Goal: Task Accomplishment & Management: Complete application form

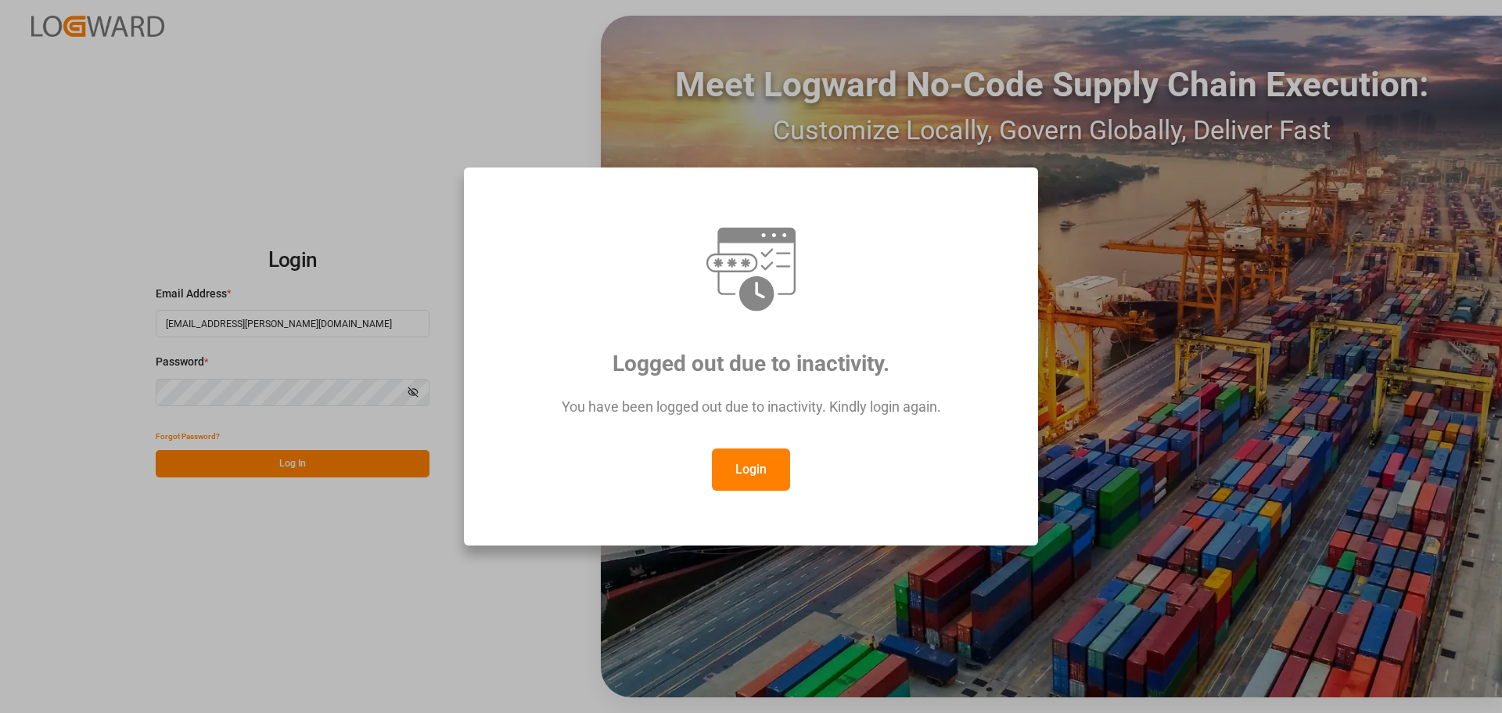
click at [752, 462] on button "Login" at bounding box center [751, 469] width 78 height 42
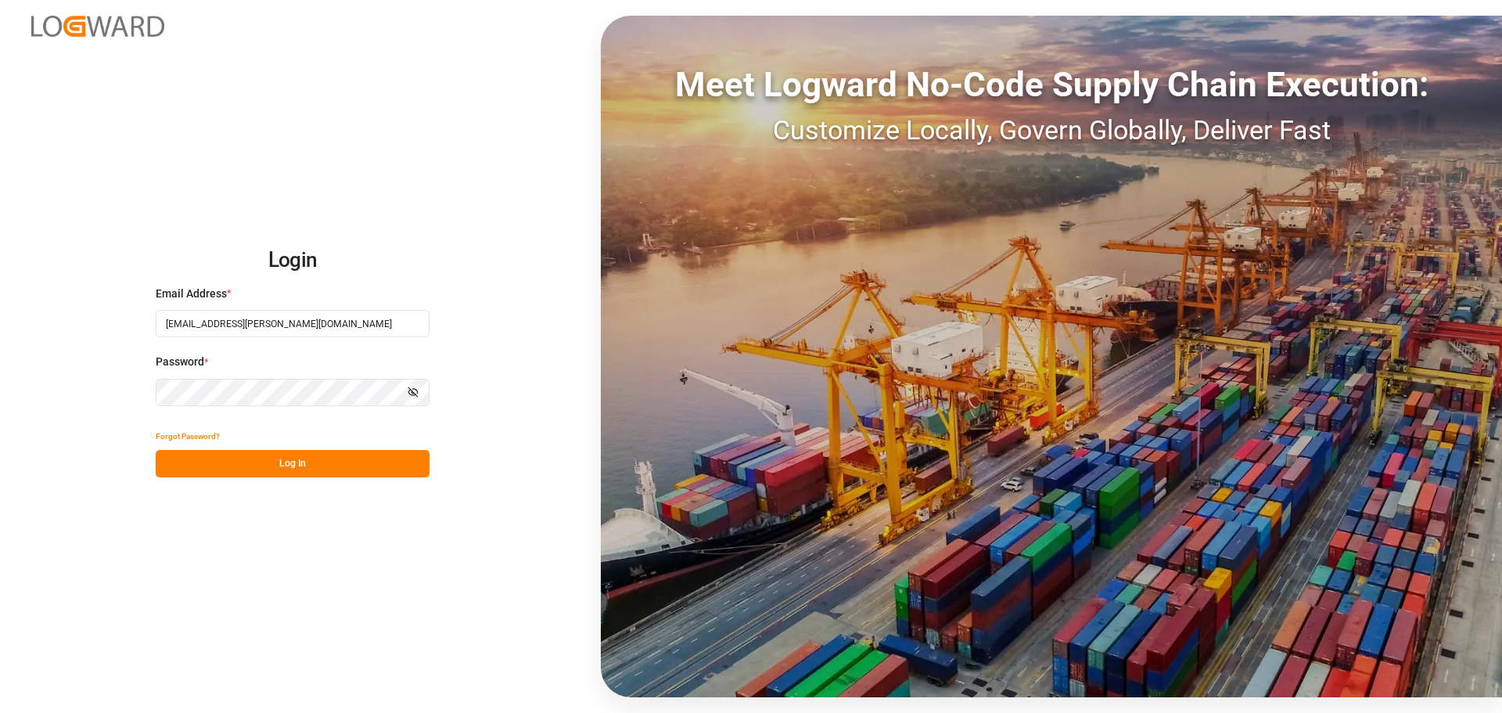
click at [290, 465] on button "Log In" at bounding box center [293, 463] width 274 height 27
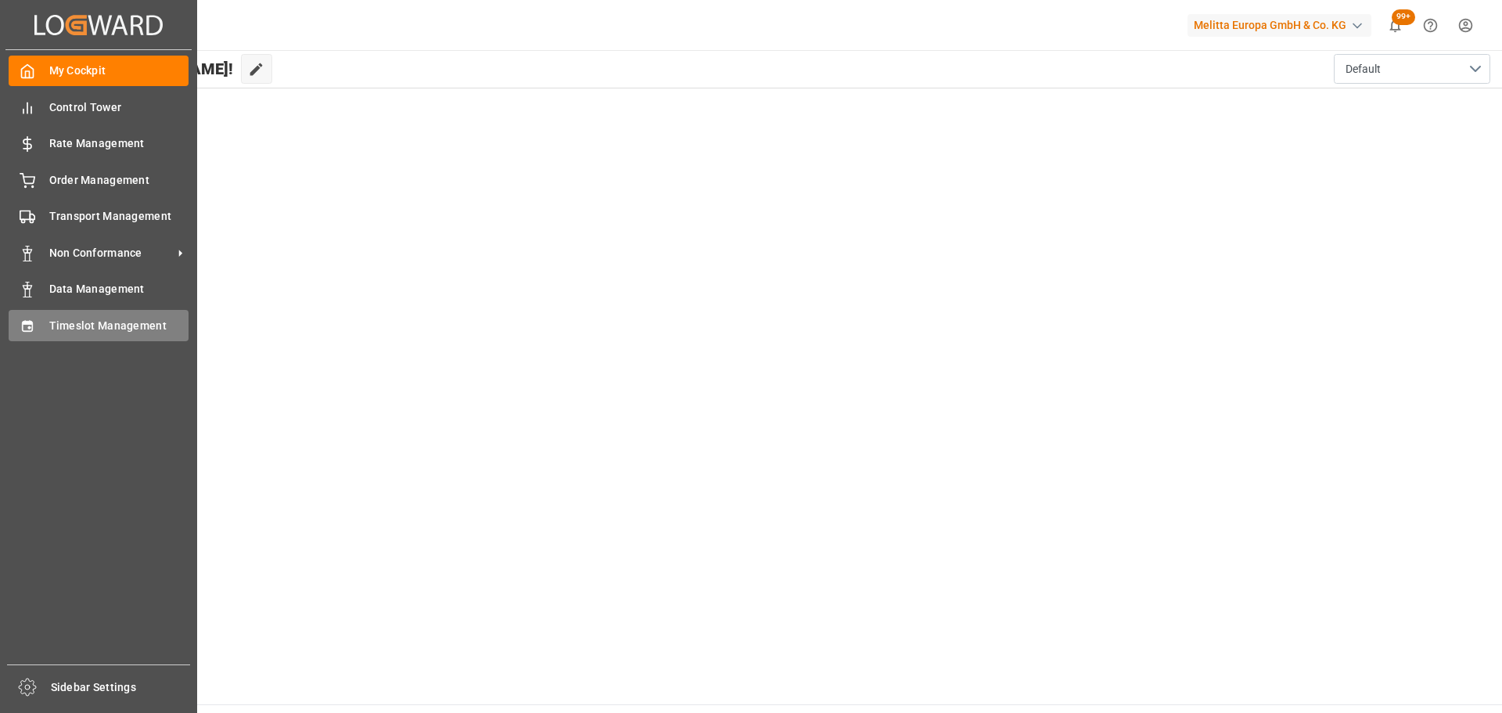
click at [77, 327] on span "Timeslot Management" at bounding box center [119, 326] width 140 height 16
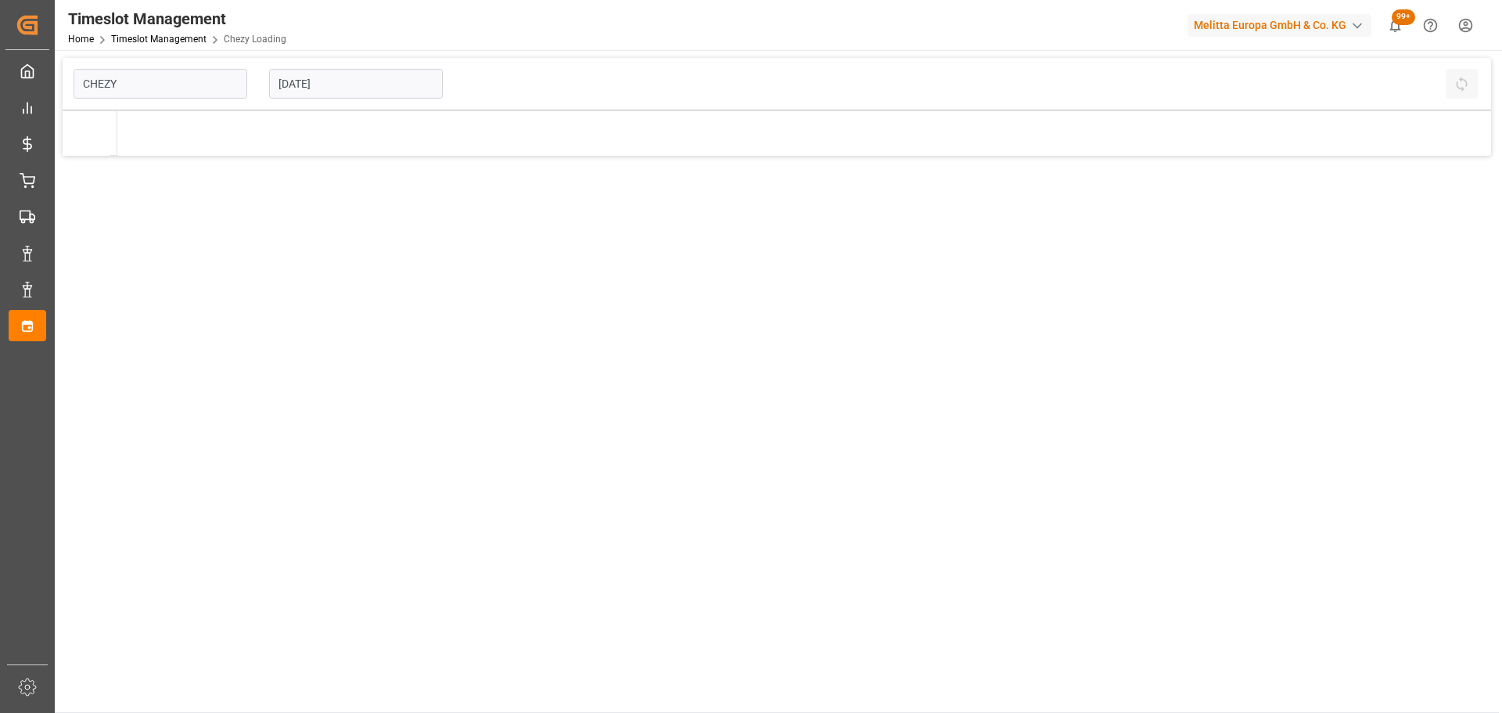
type input "Chezy Loading"
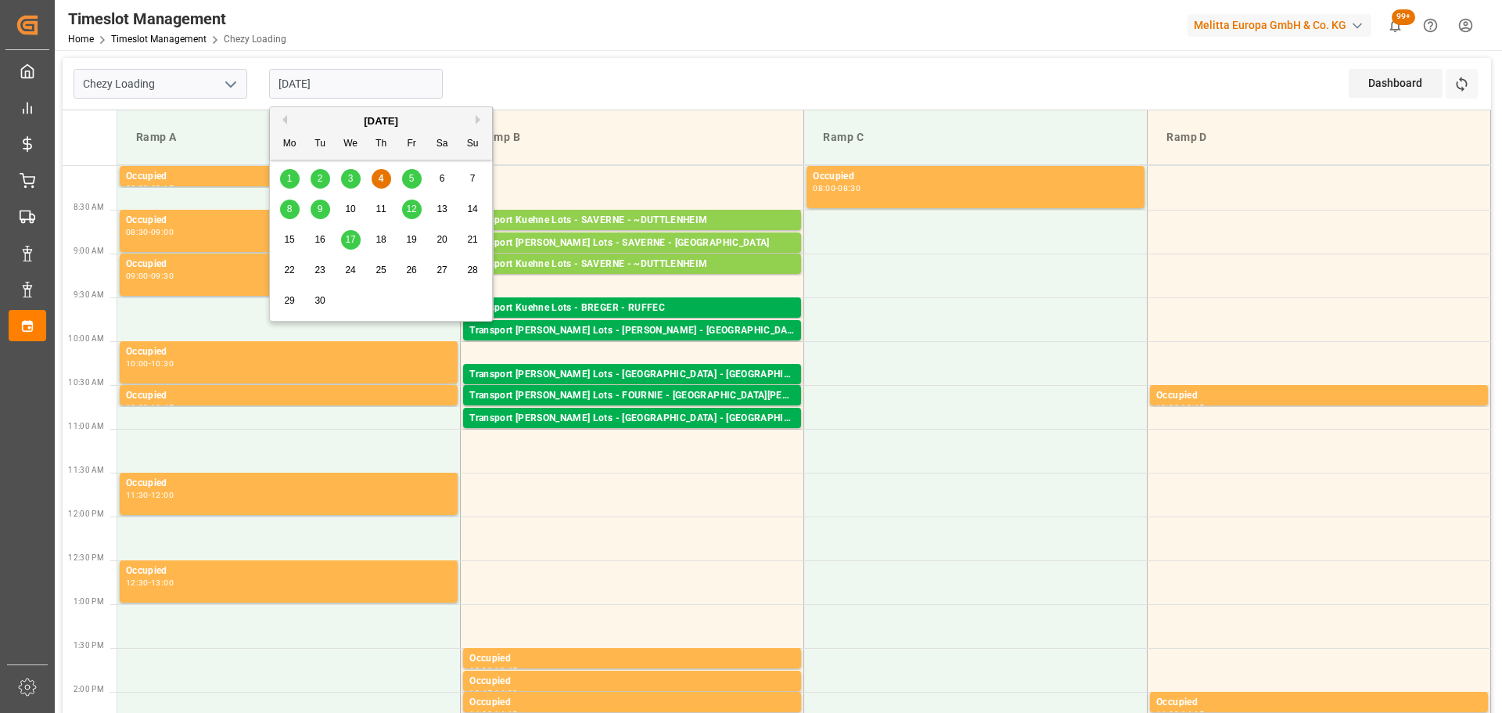
click at [324, 75] on input "[DATE]" at bounding box center [356, 84] width 174 height 30
click at [415, 173] on div "5" at bounding box center [412, 179] width 20 height 19
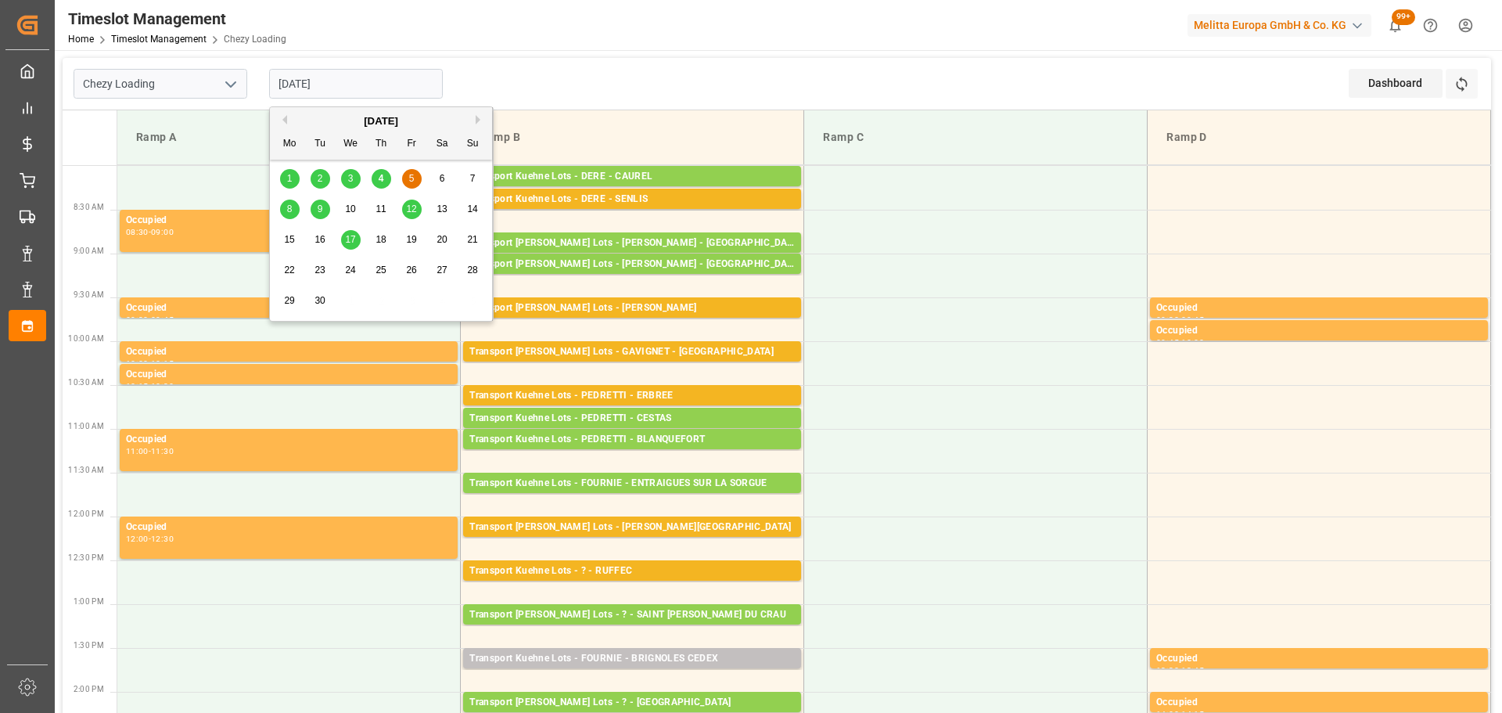
click at [354, 85] on input "[DATE]" at bounding box center [356, 84] width 174 height 30
click at [383, 171] on div "4" at bounding box center [382, 179] width 20 height 19
type input "[DATE]"
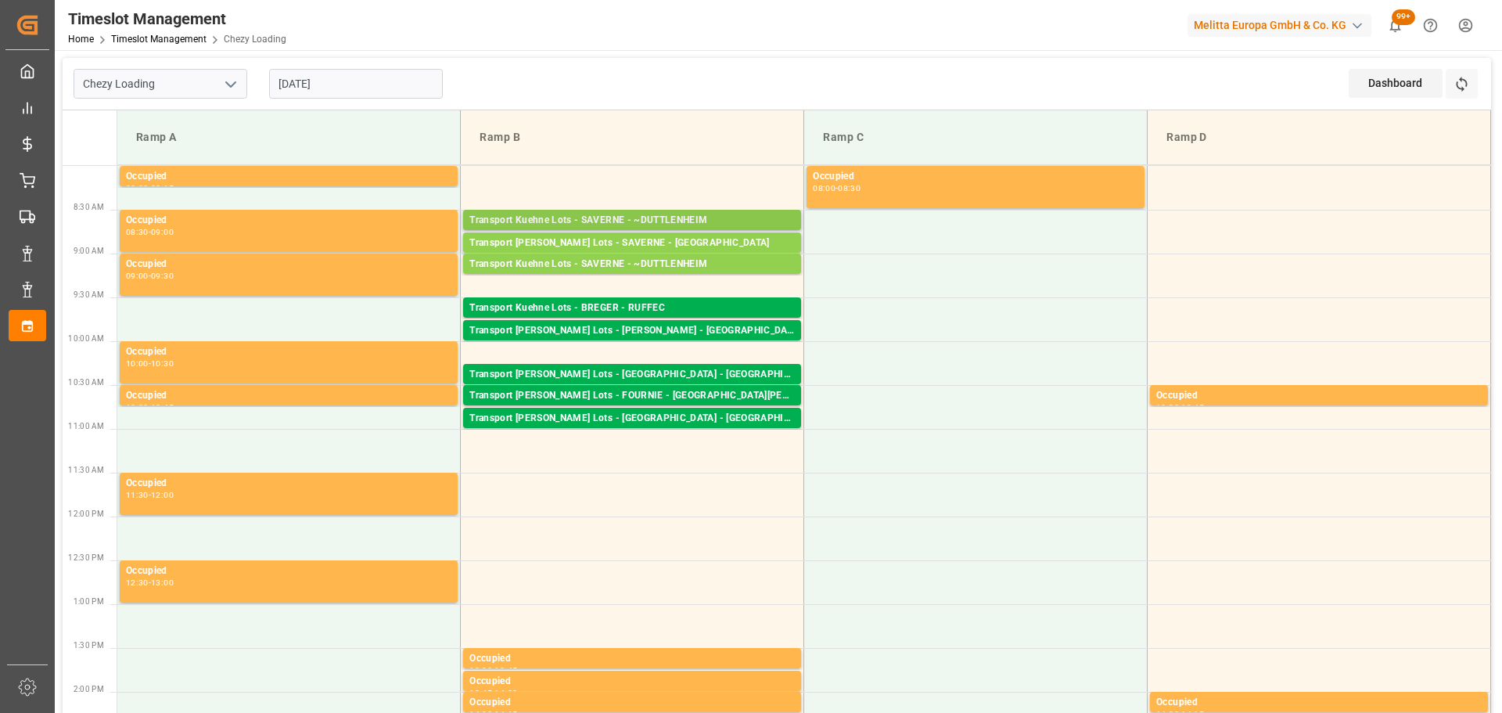
click at [667, 220] on div "Transport Kuehne Lots - SAVERNE - ~DUTTLENHEIM" at bounding box center [631, 221] width 325 height 16
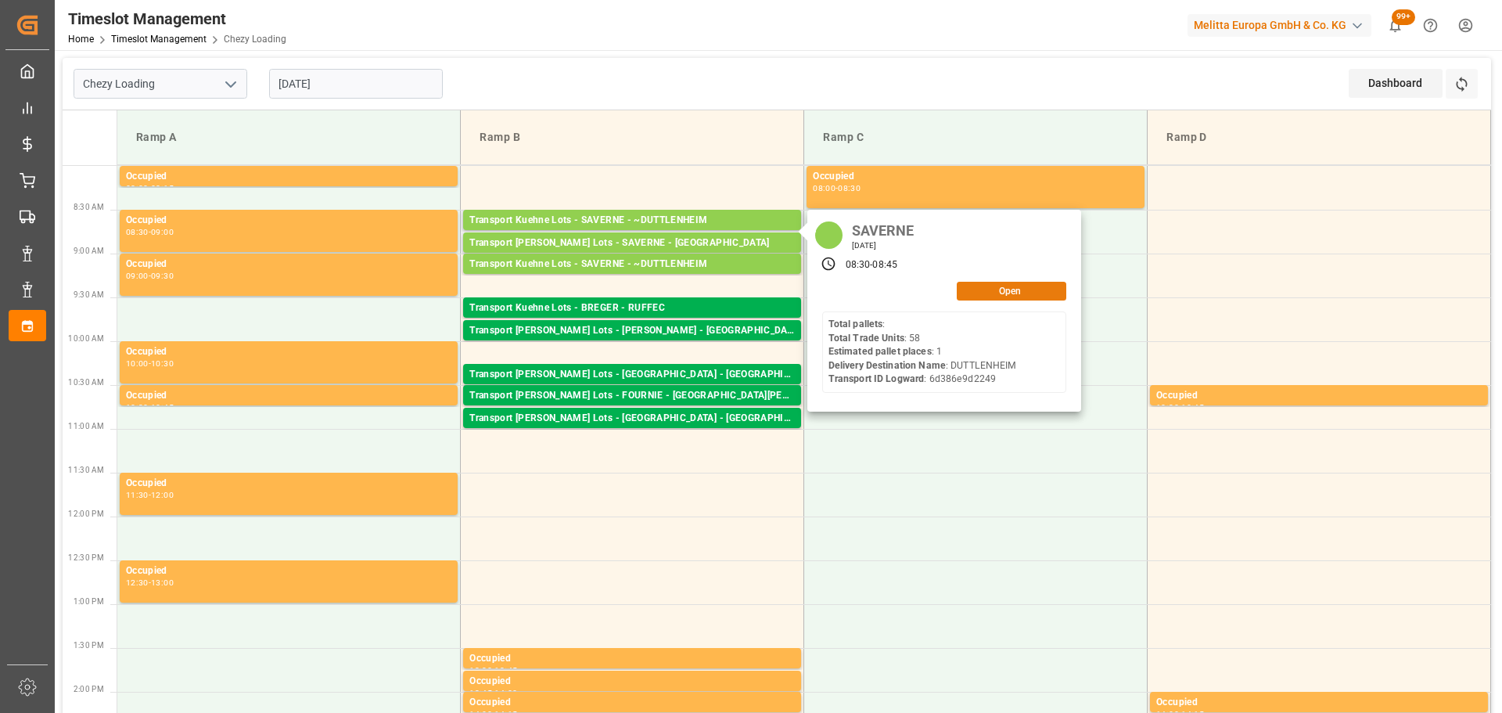
click at [970, 296] on button "Open" at bounding box center [1012, 291] width 110 height 19
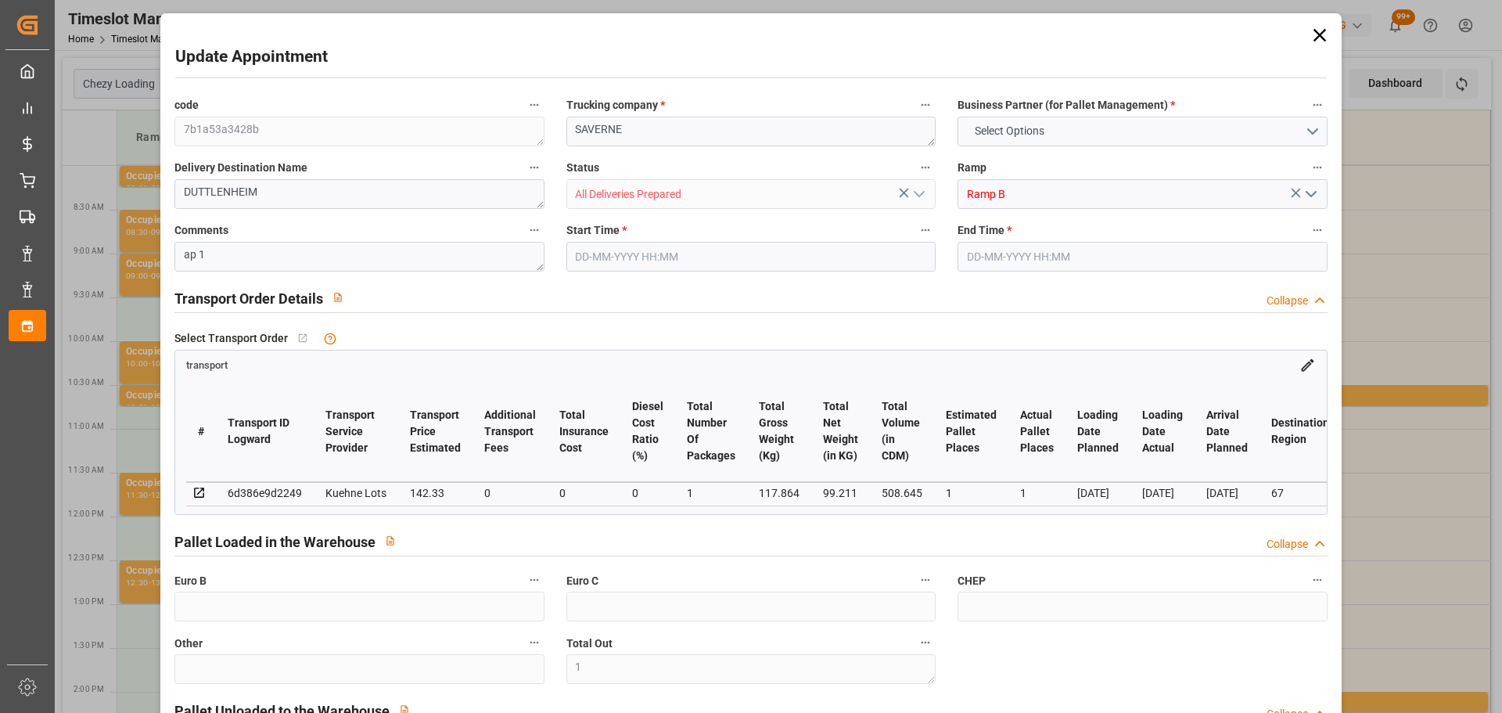
type input "1"
type input "142.33"
type input "0"
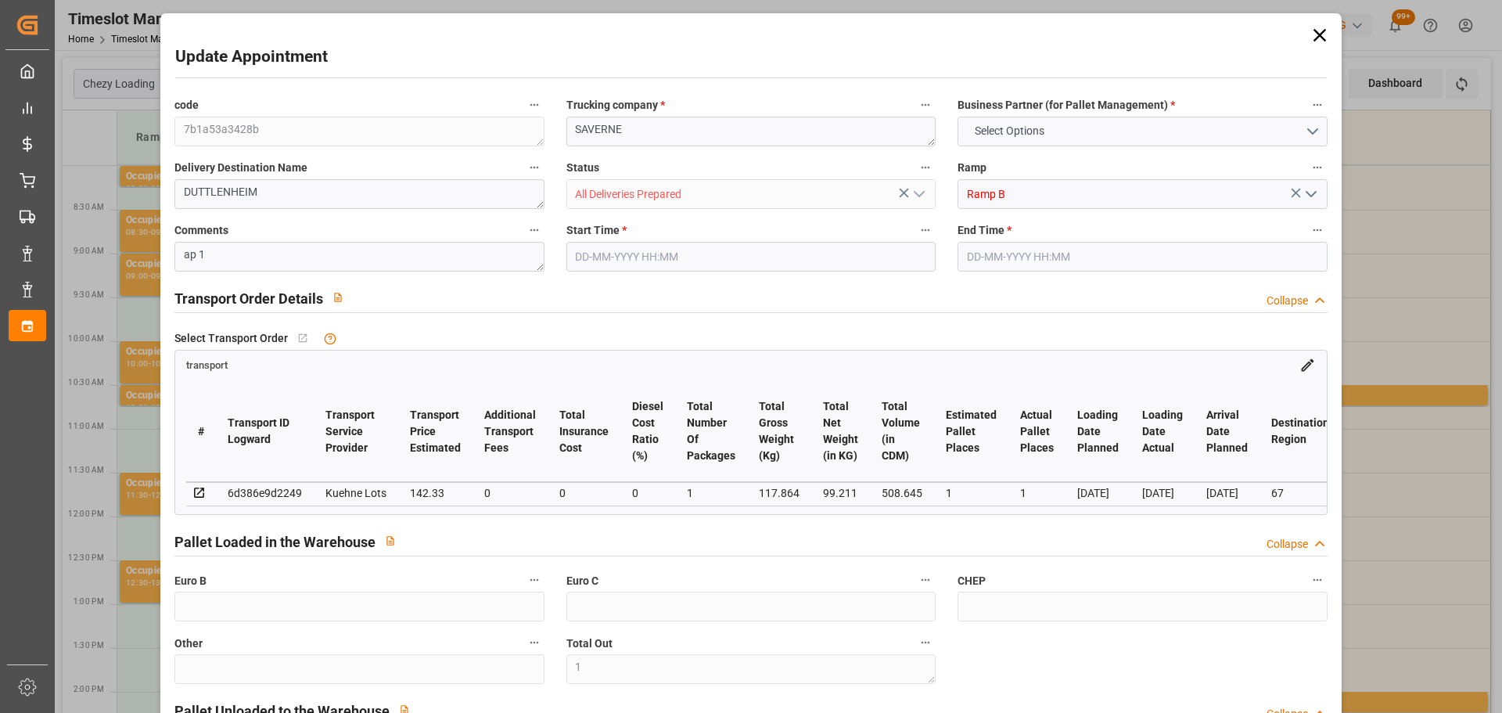
type input "0"
type input "142.33"
type input "0"
type input "1"
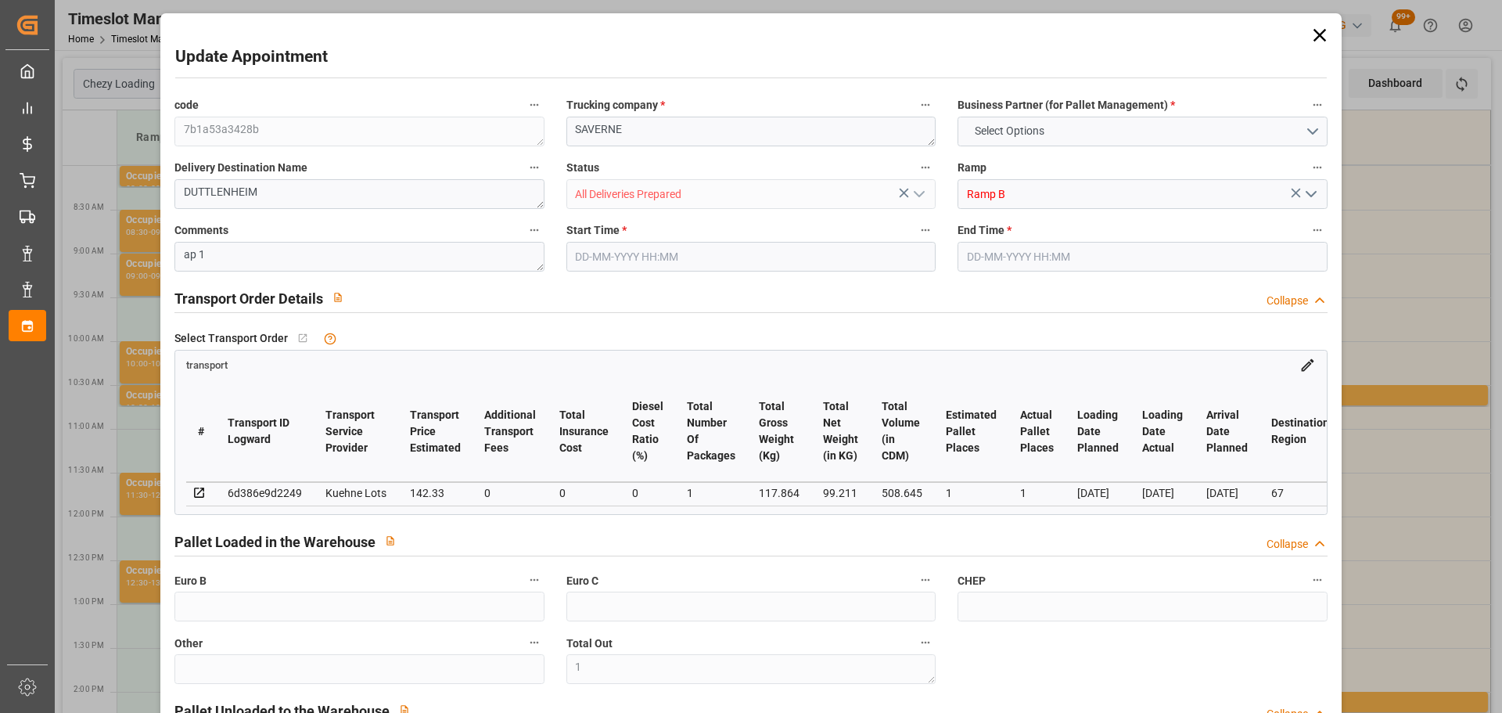
type input "99.211"
type input "140.864"
type input "508.645"
type input "67"
type input "0"
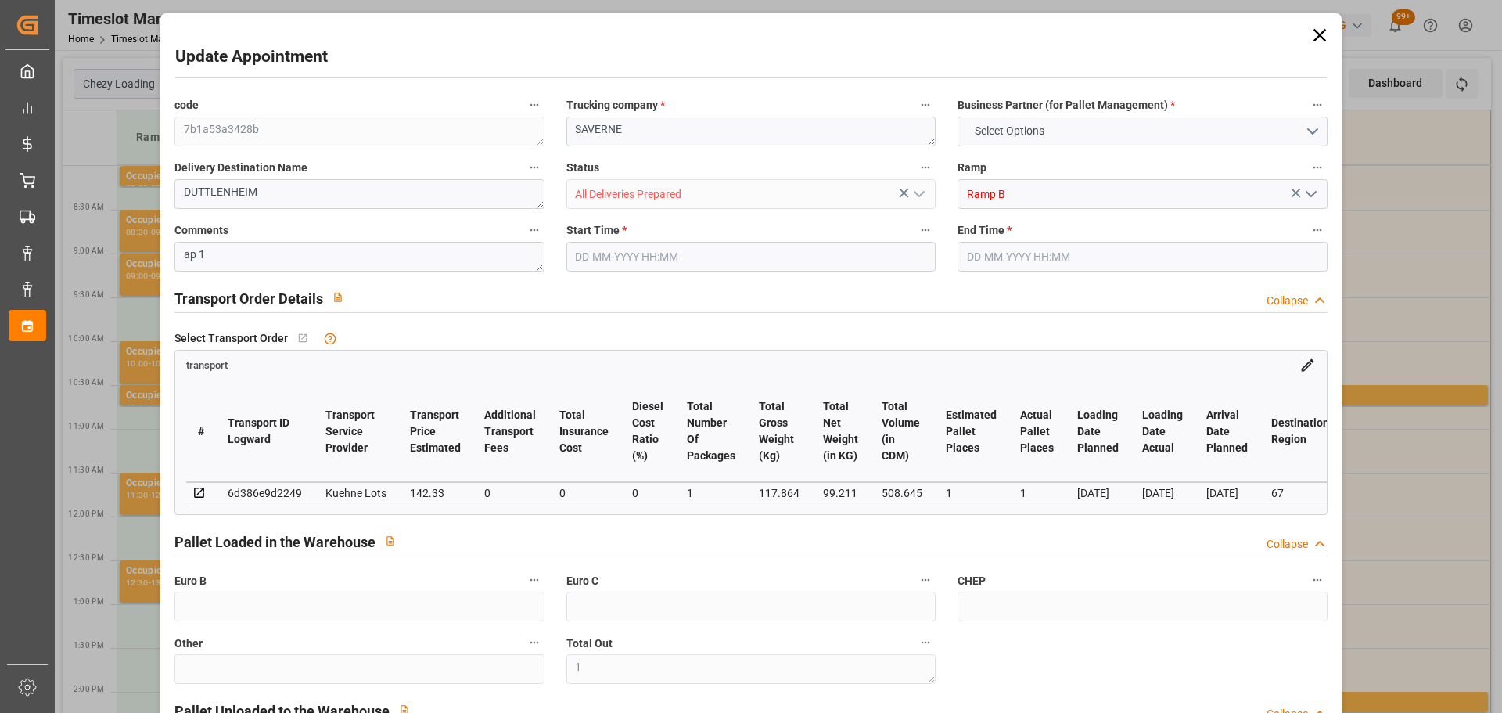
type input "58"
type input "1"
type input "101"
type input "117.864"
type input "0"
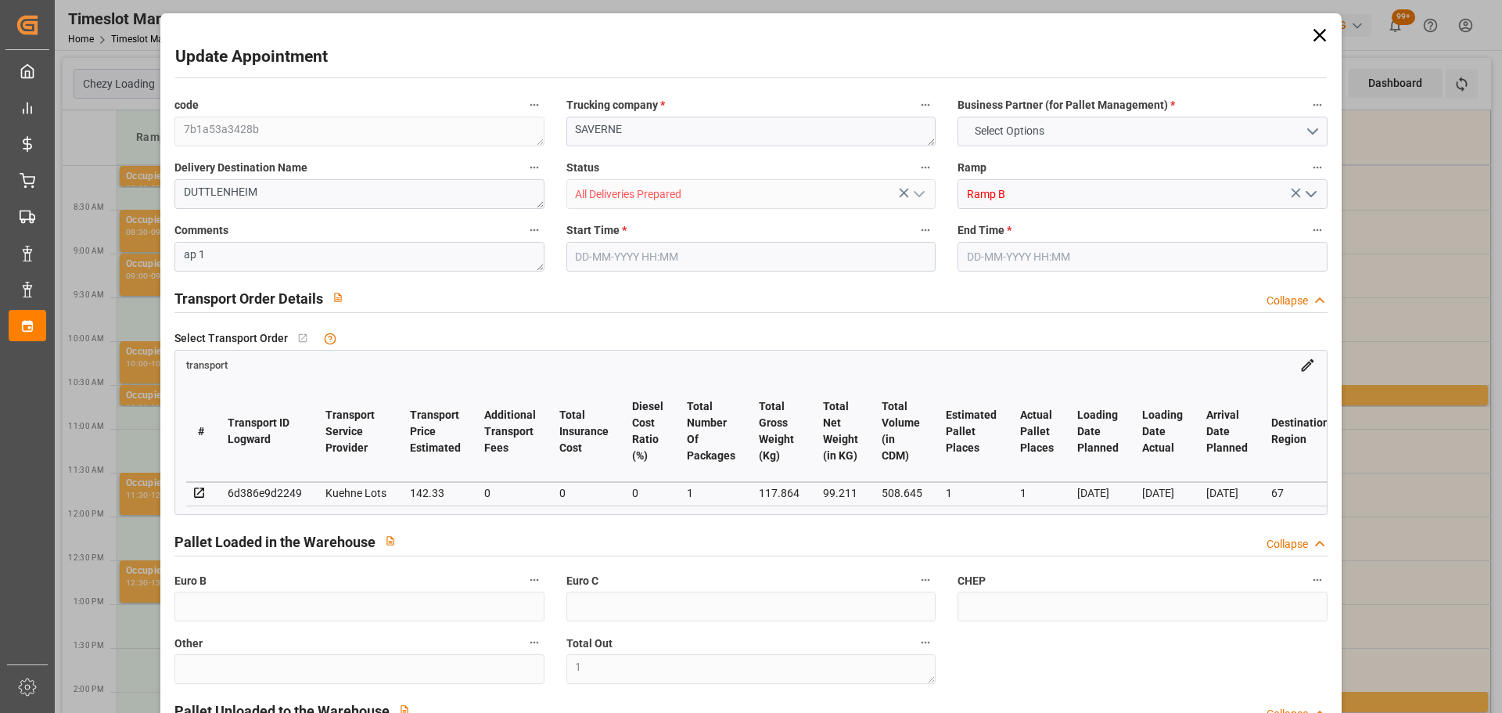
type input "4710.8598"
type input "0"
type input "21"
type input "35"
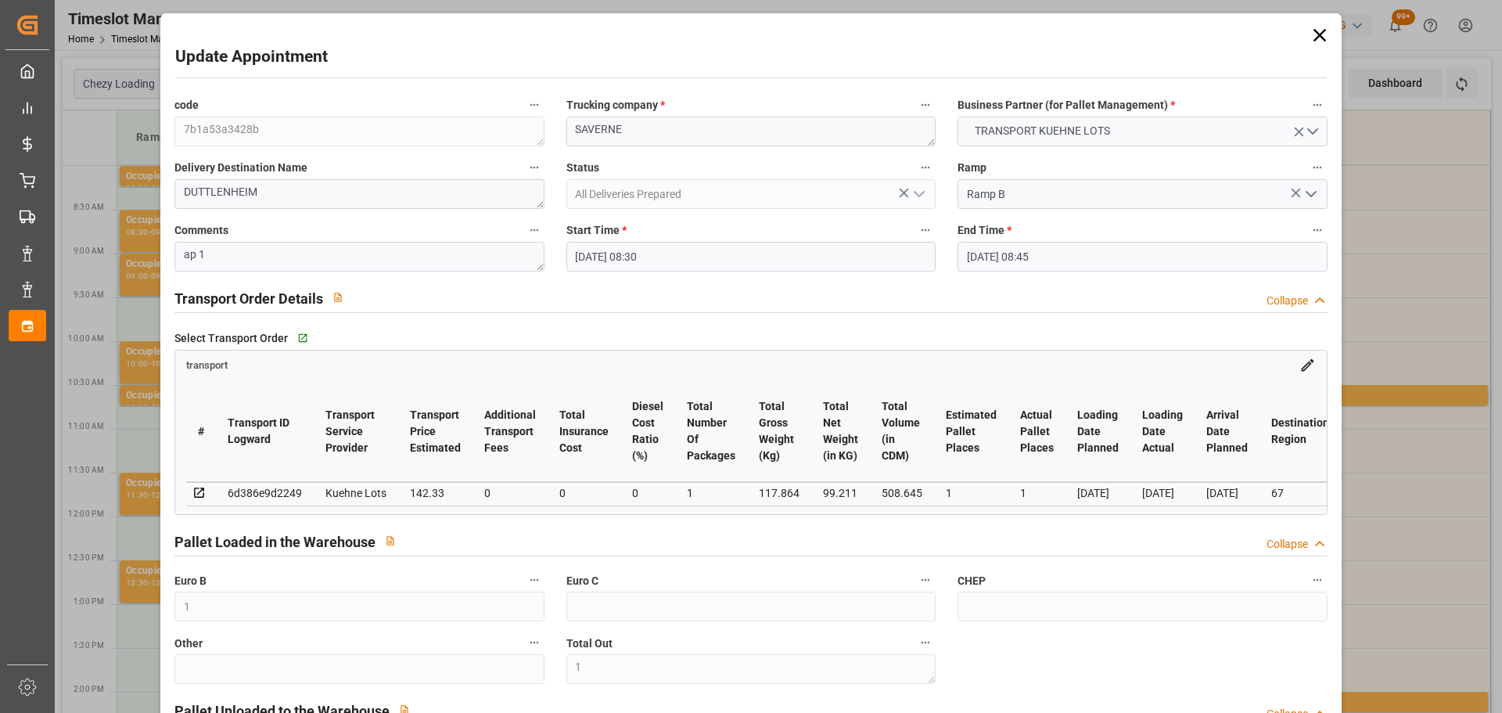
type input "[DATE] 08:30"
type input "[DATE] 08:45"
type input "[DATE] 13:38"
type input "[DATE] 11:20"
type input "[DATE]"
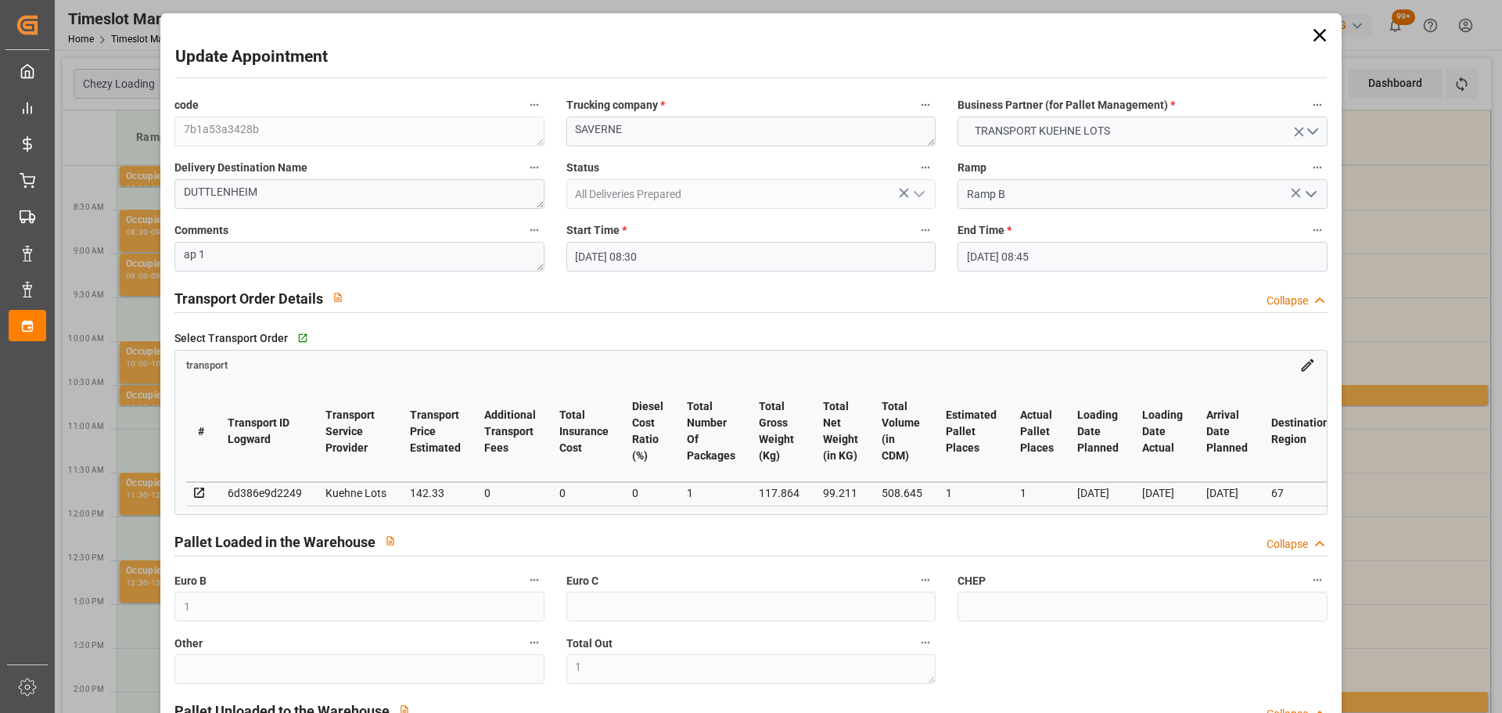
type input "[DATE]"
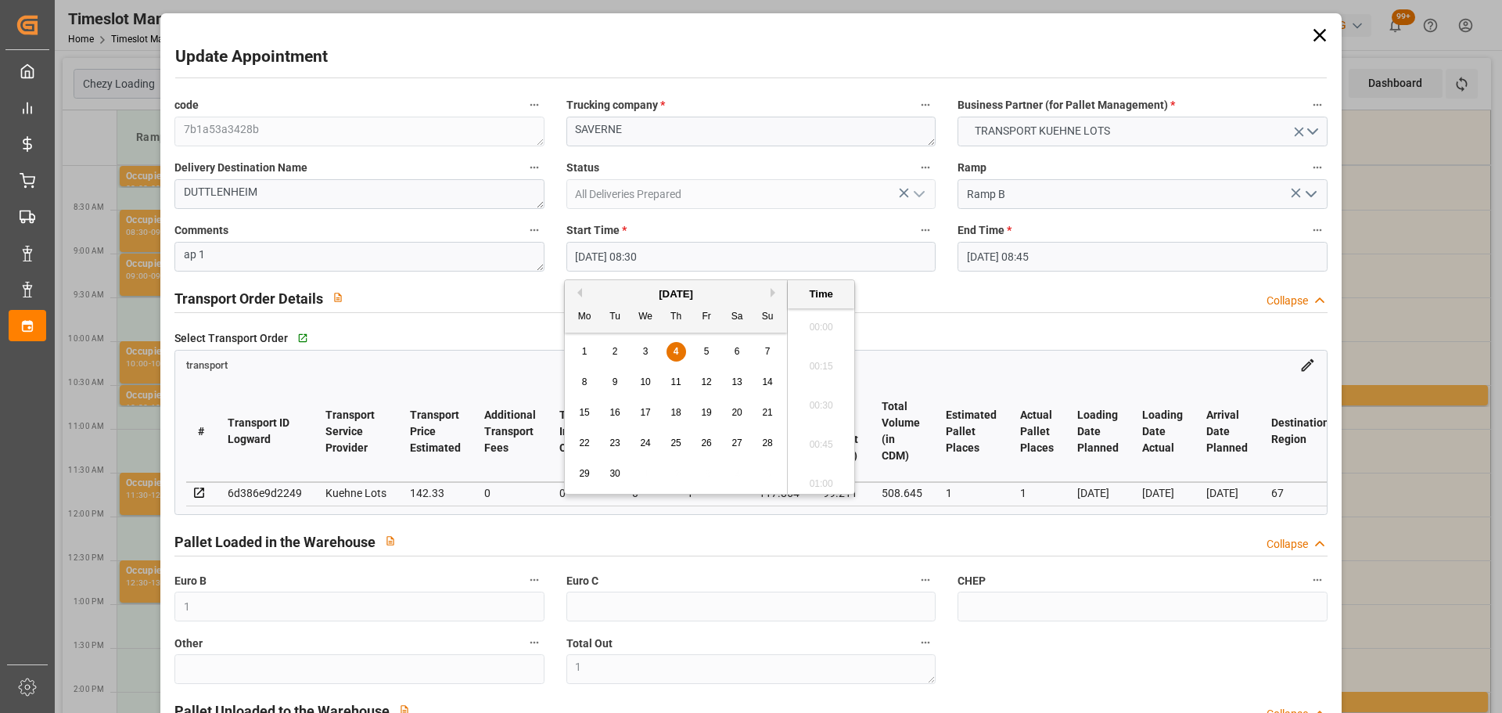
drag, startPoint x: 607, startPoint y: 260, endPoint x: 629, endPoint y: 288, distance: 35.7
click at [608, 260] on input "[DATE] 08:30" at bounding box center [750, 257] width 369 height 30
click at [710, 354] on div "5" at bounding box center [707, 352] width 20 height 19
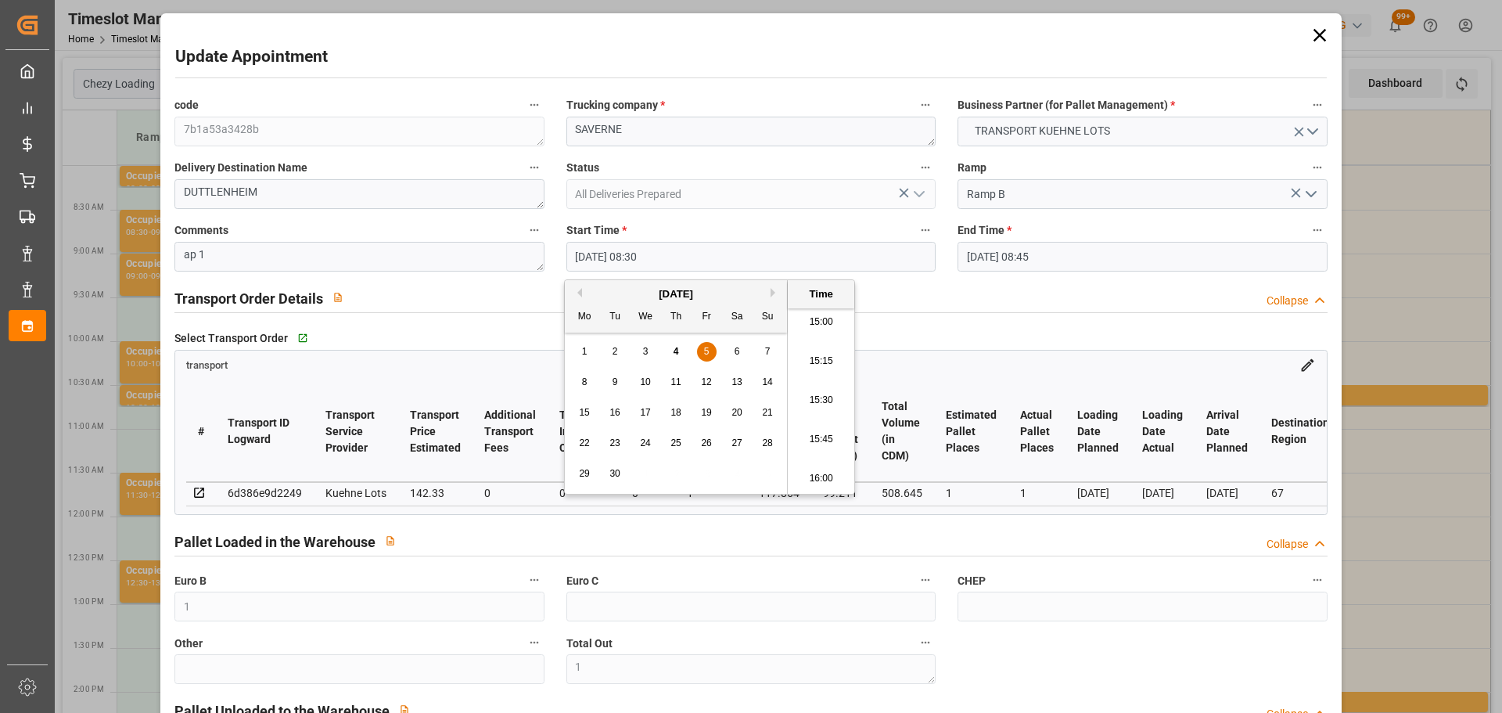
click at [818, 358] on li "15:15" at bounding box center [821, 361] width 67 height 39
type input "[DATE] 15:15"
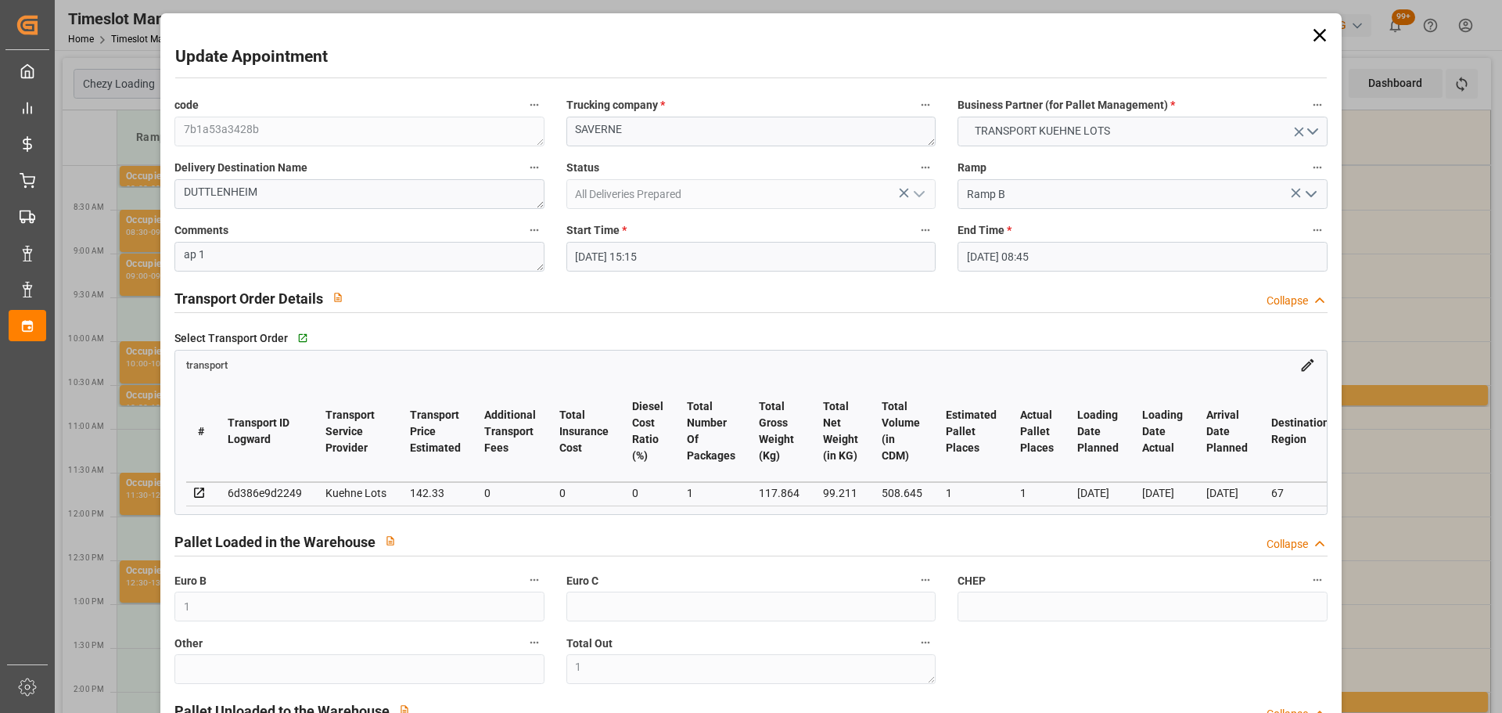
click at [996, 263] on input "[DATE] 08:45" at bounding box center [1142, 257] width 369 height 30
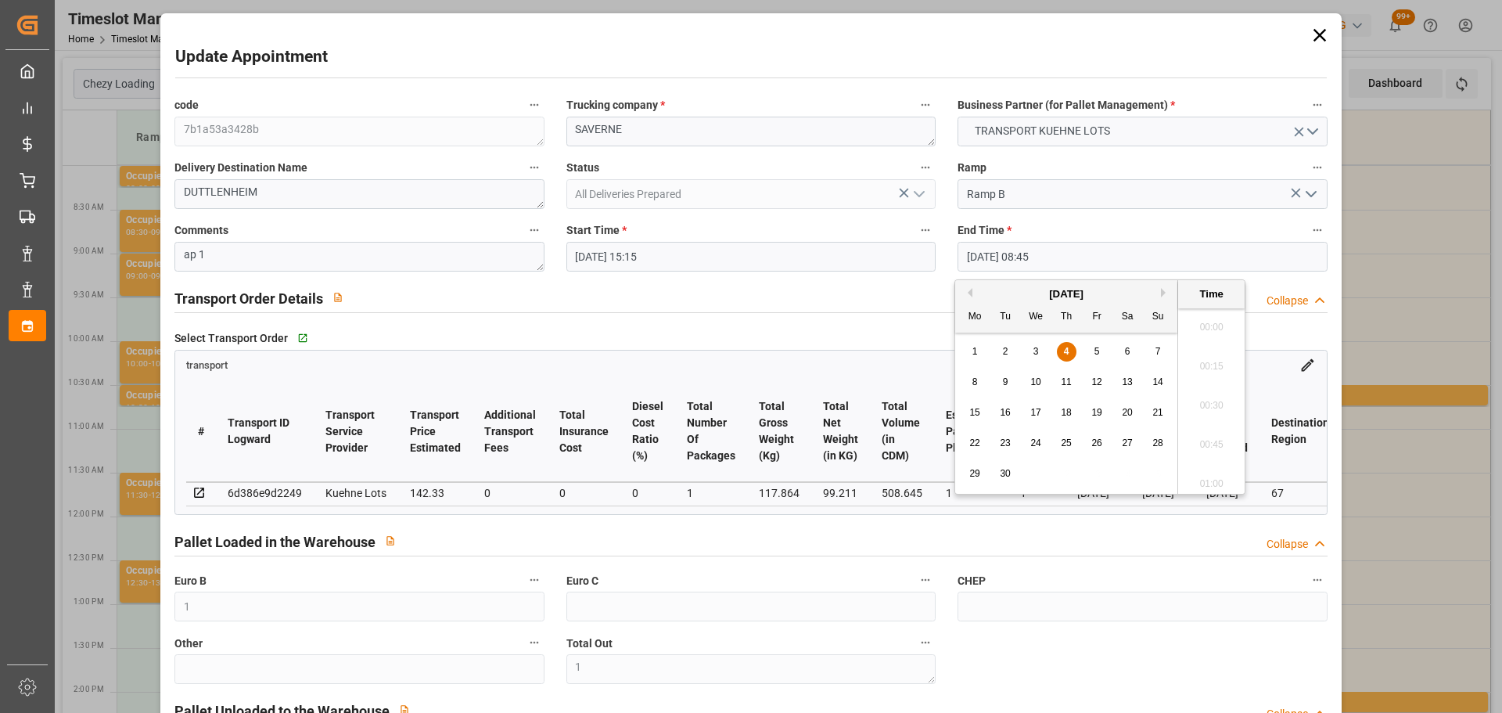
scroll to position [1296, 0]
click at [1095, 347] on span "5" at bounding box center [1097, 351] width 5 height 11
click at [1210, 435] on li "15:30" at bounding box center [1211, 439] width 67 height 39
type input "[DATE] 15:30"
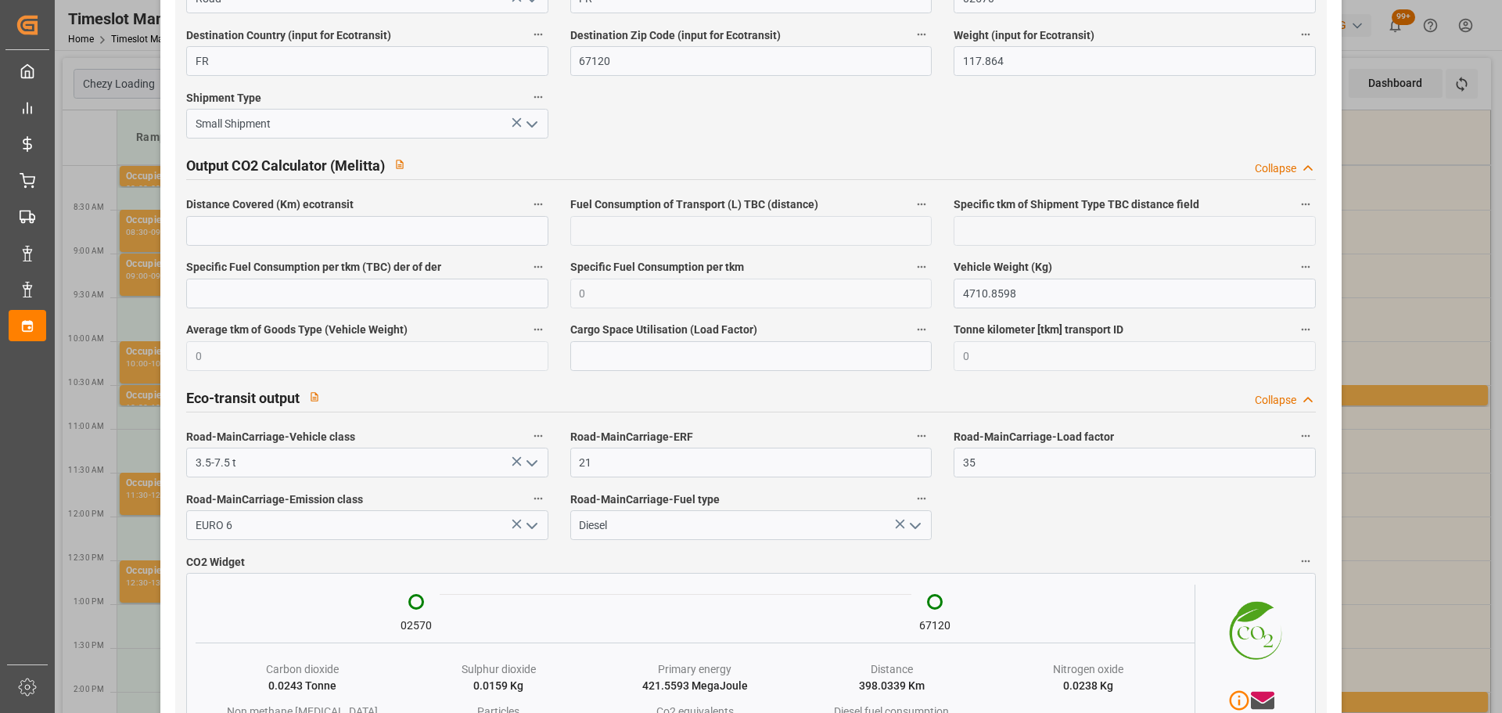
scroll to position [2635, 0]
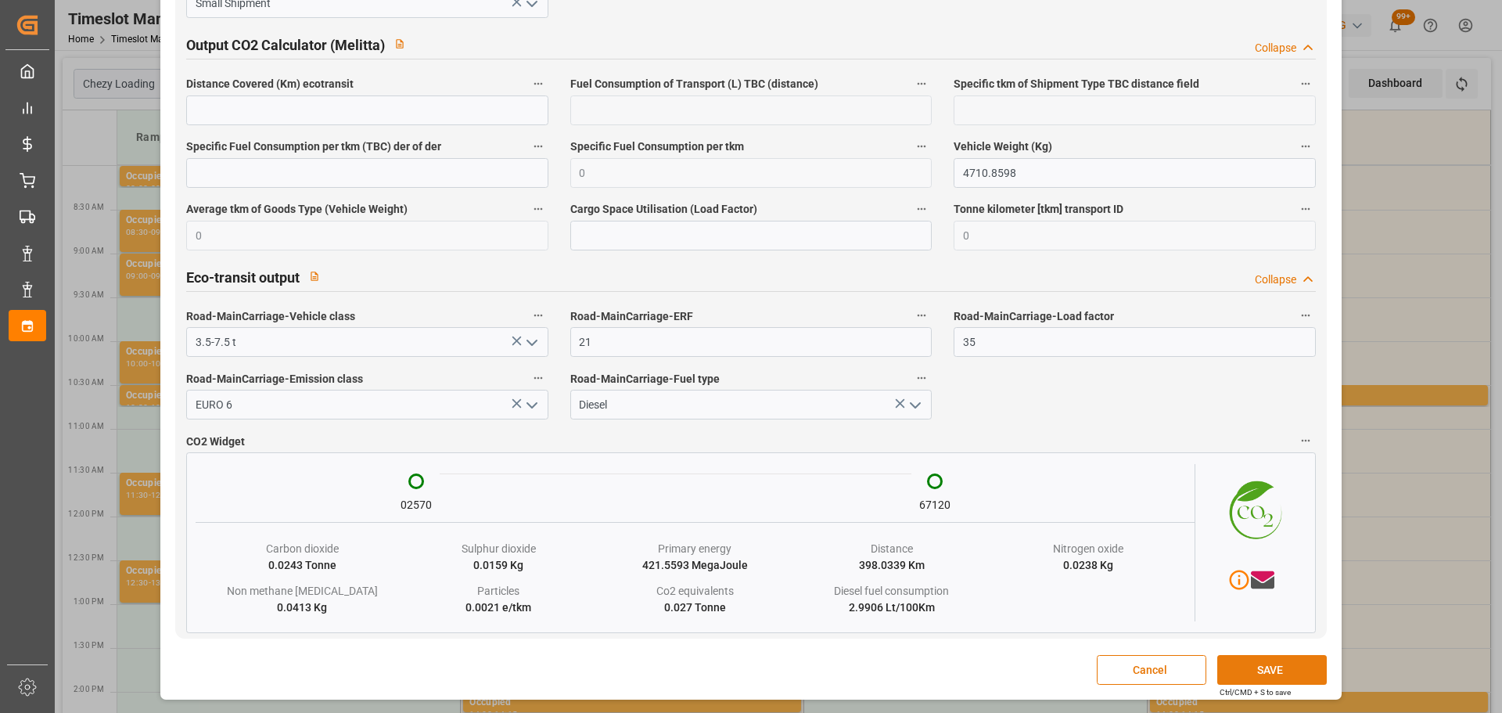
click at [1267, 673] on button "SAVE" at bounding box center [1272, 670] width 110 height 30
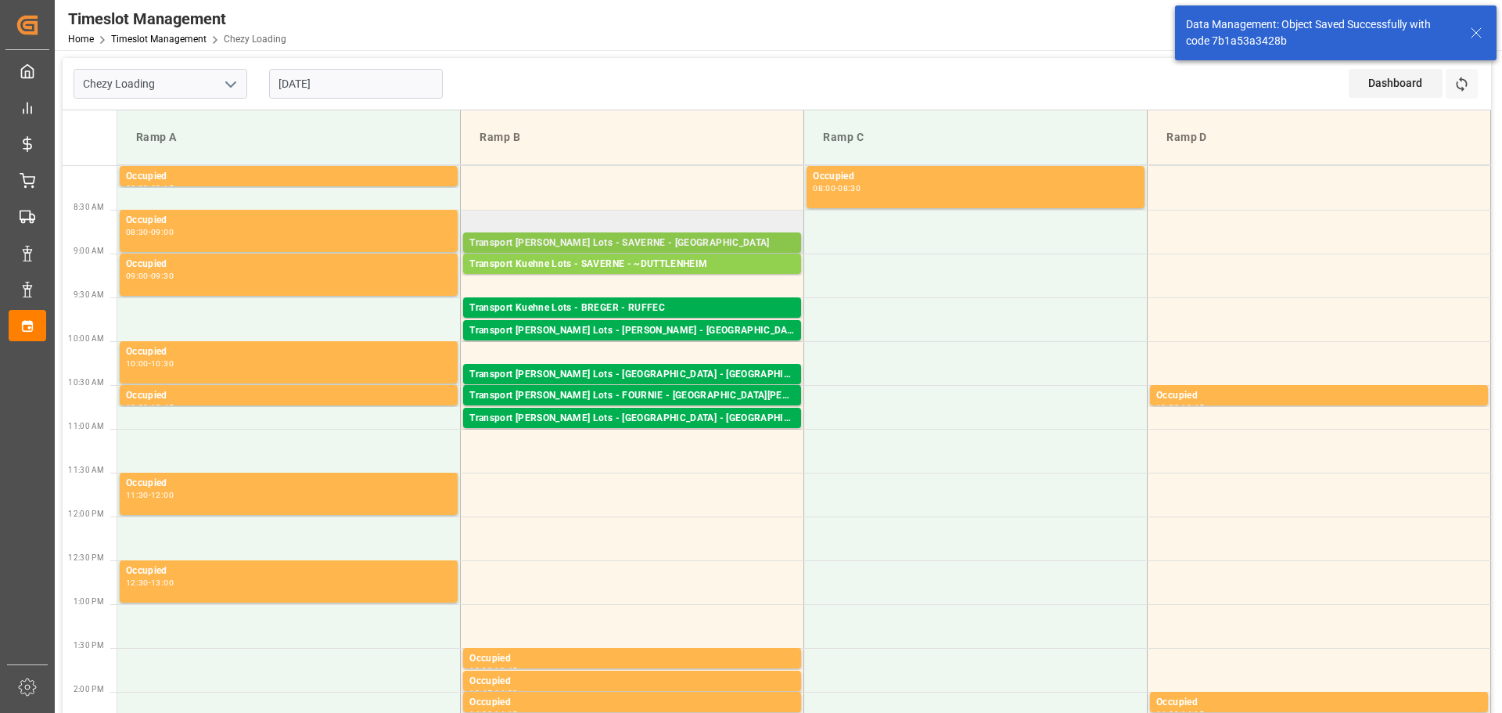
click at [643, 236] on div "Transport [PERSON_NAME] Lots - SAVERNE - [GEOGRAPHIC_DATA]" at bounding box center [631, 244] width 325 height 16
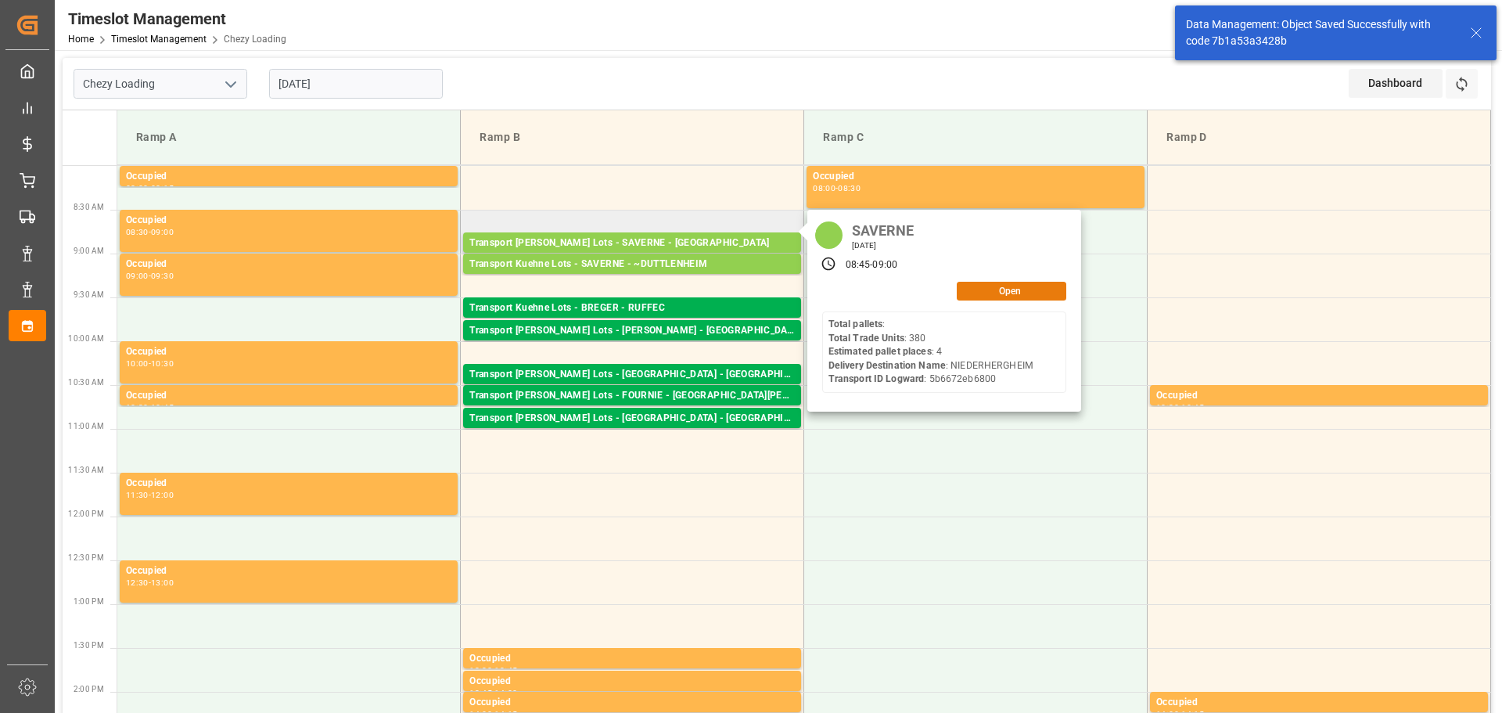
click at [990, 286] on button "Open" at bounding box center [1012, 291] width 110 height 19
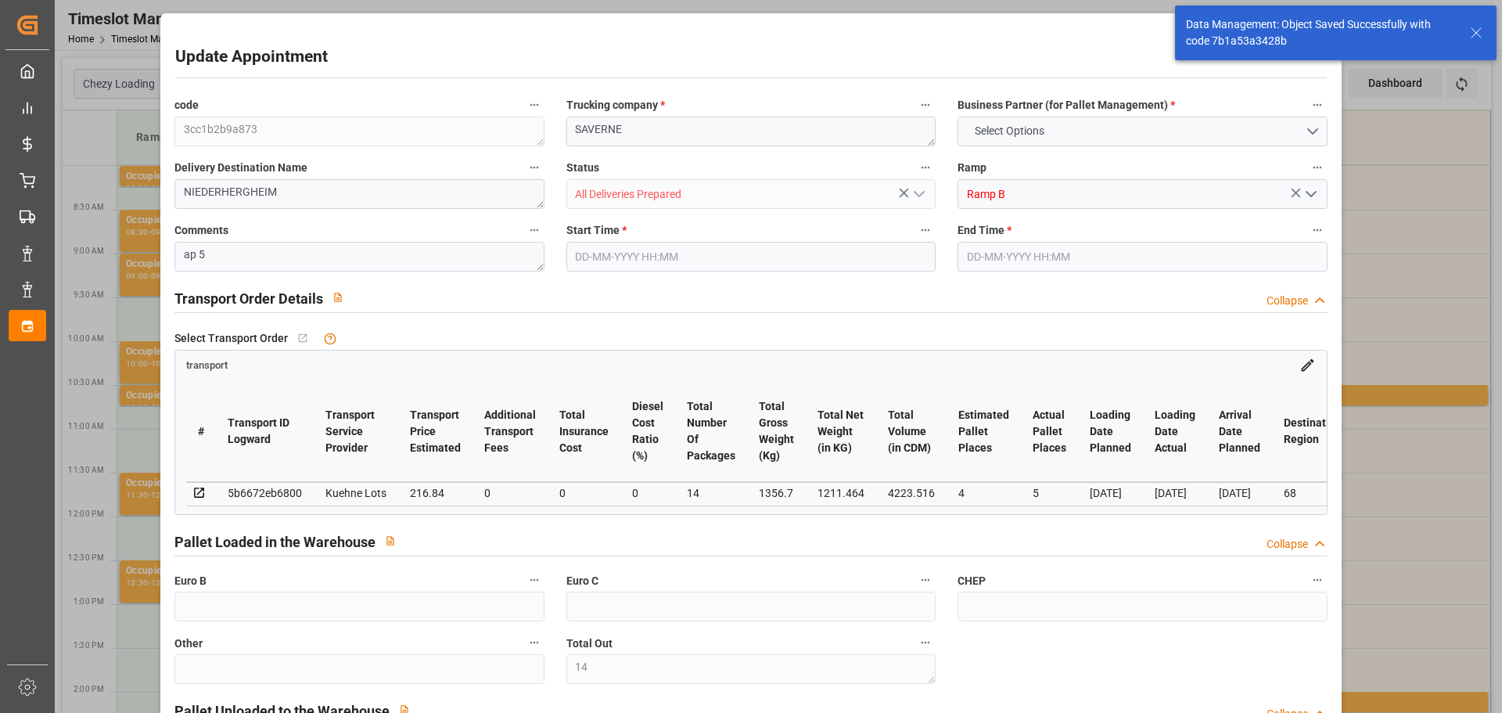
type input "14"
type input "4"
type input "5"
type input "216.84"
type input "0"
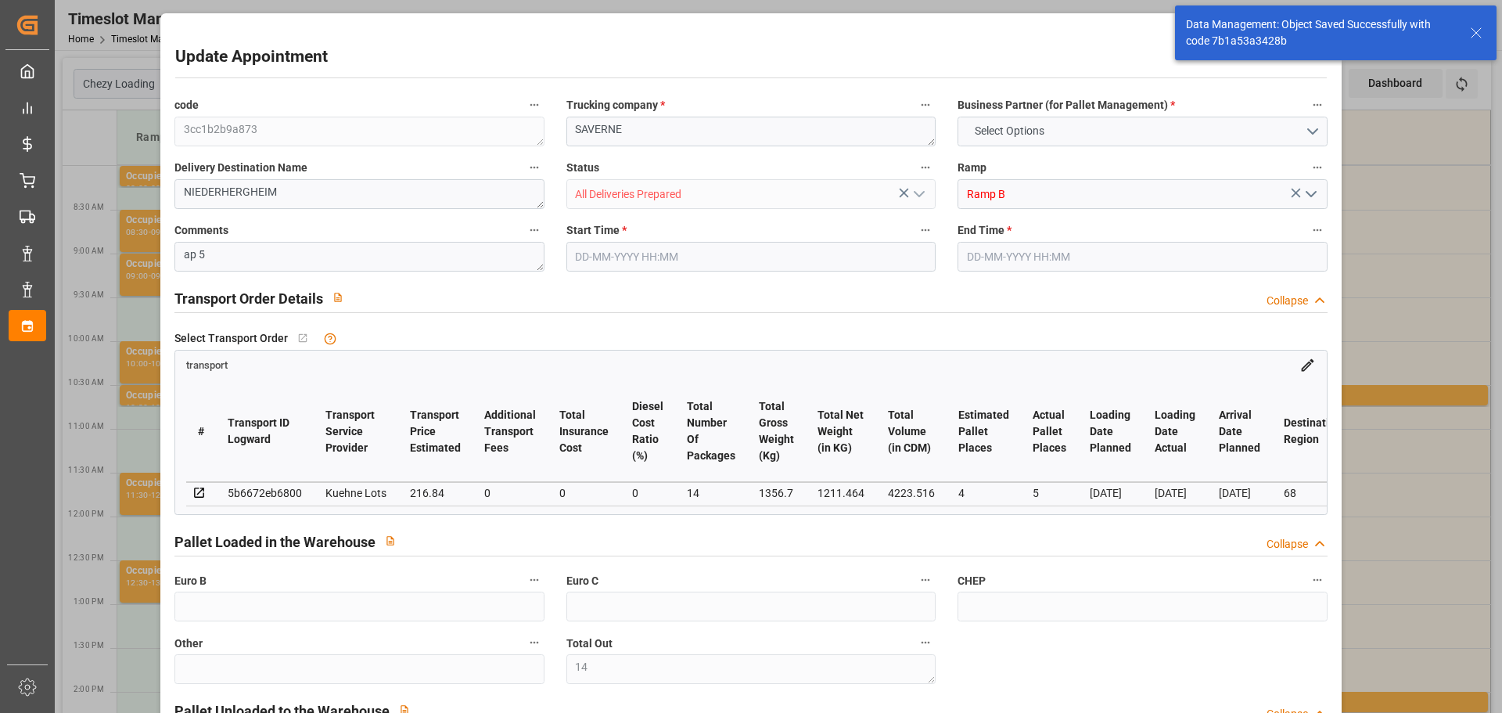
type input "0"
type input "216.84"
type input "0"
type input "14"
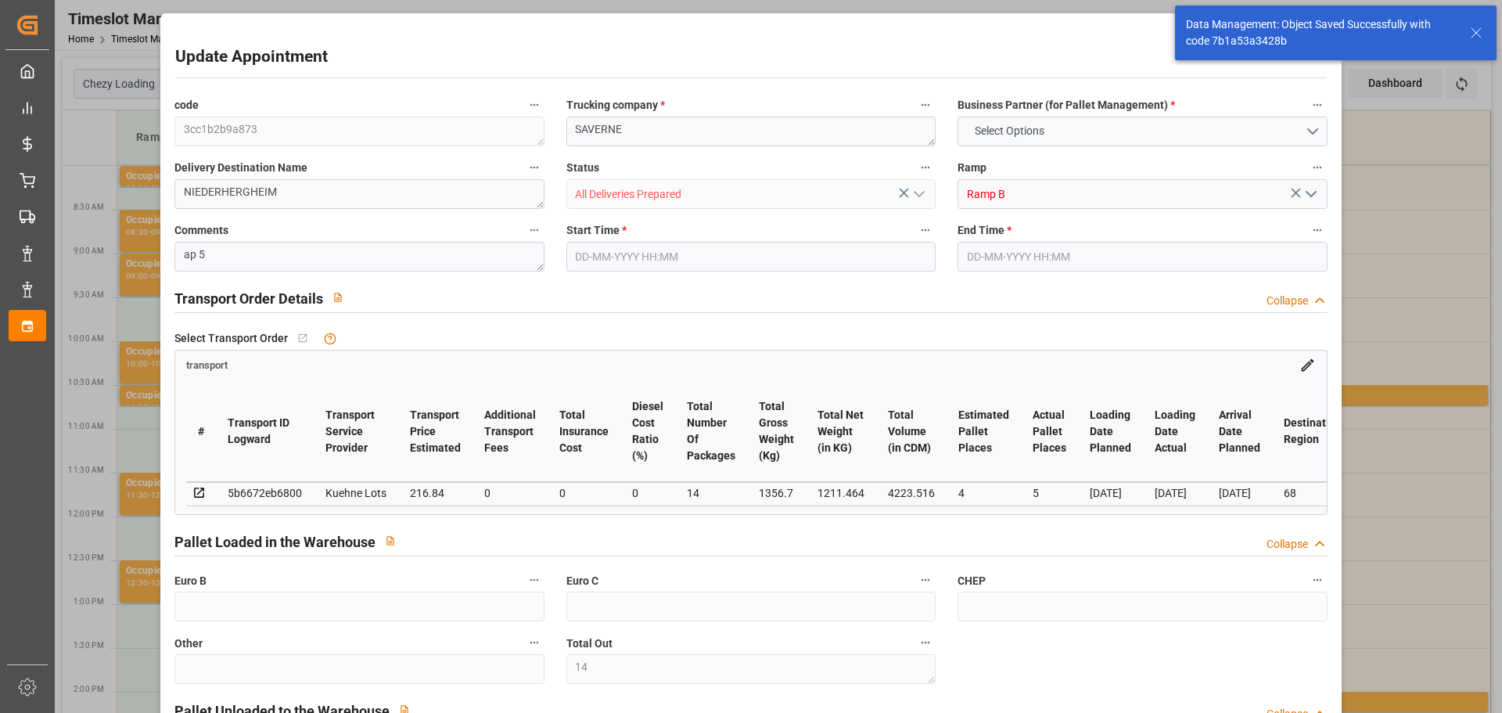
type input "1211.464"
type input "1678.7"
type input "4223.516"
type input "68"
type input "0"
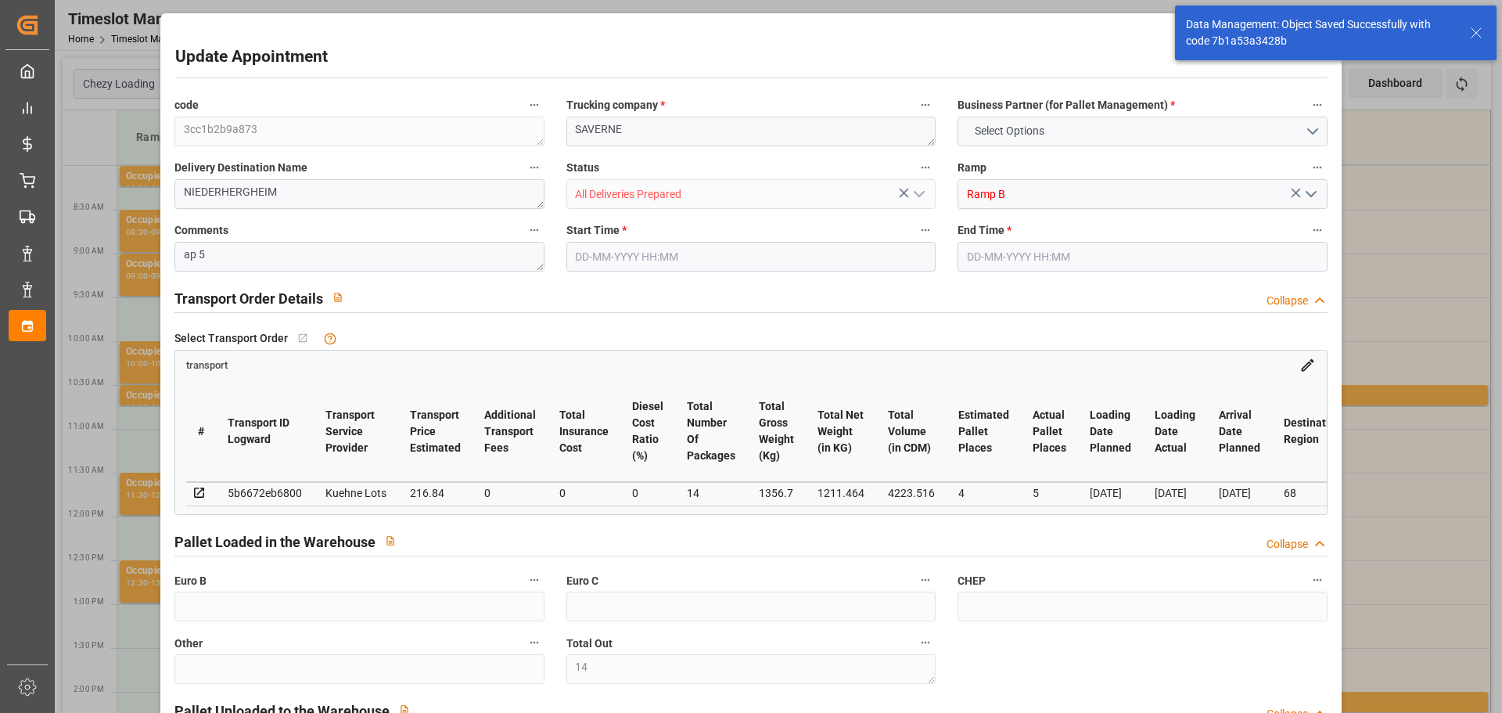
type input "380"
type input "14"
type input "101"
type input "1356.7"
type input "0"
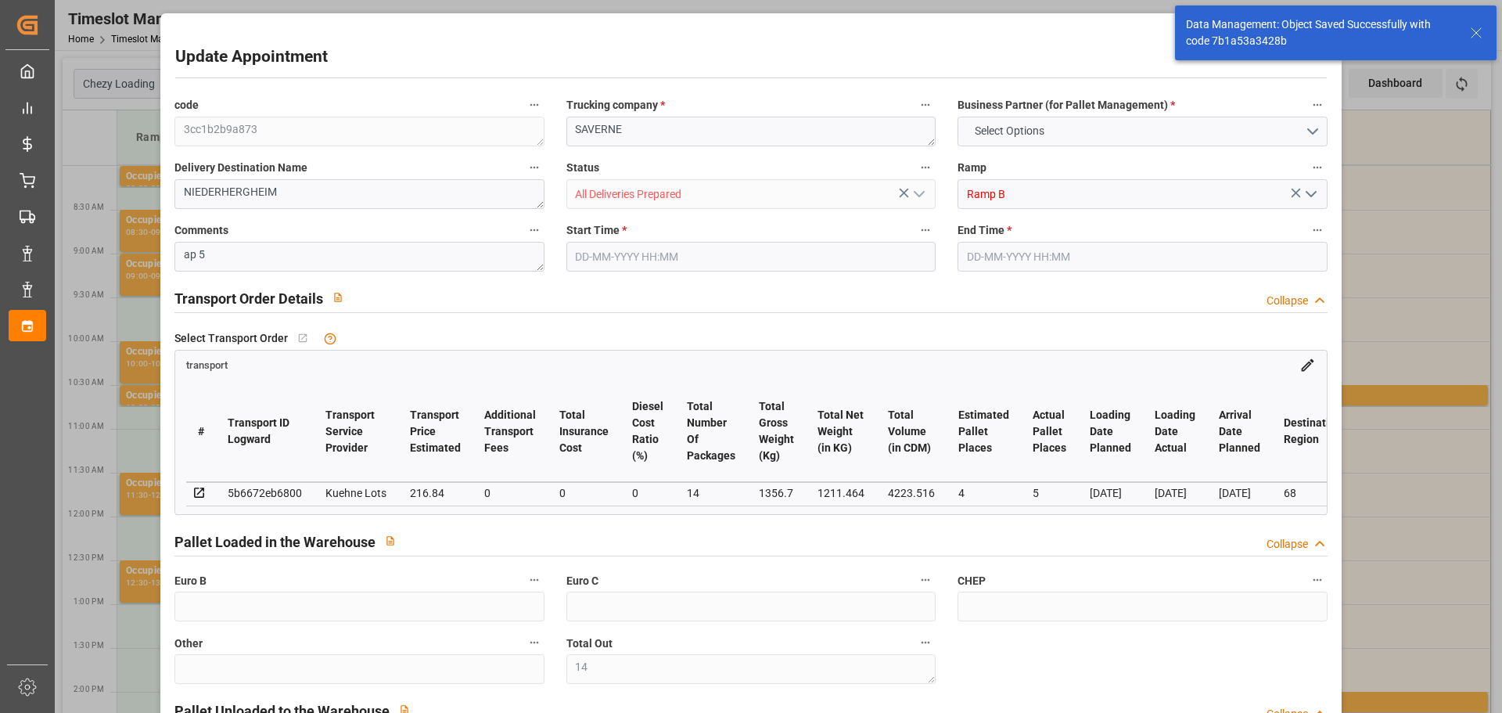
type input "4710.8598"
type input "0"
type input "21"
type input "35"
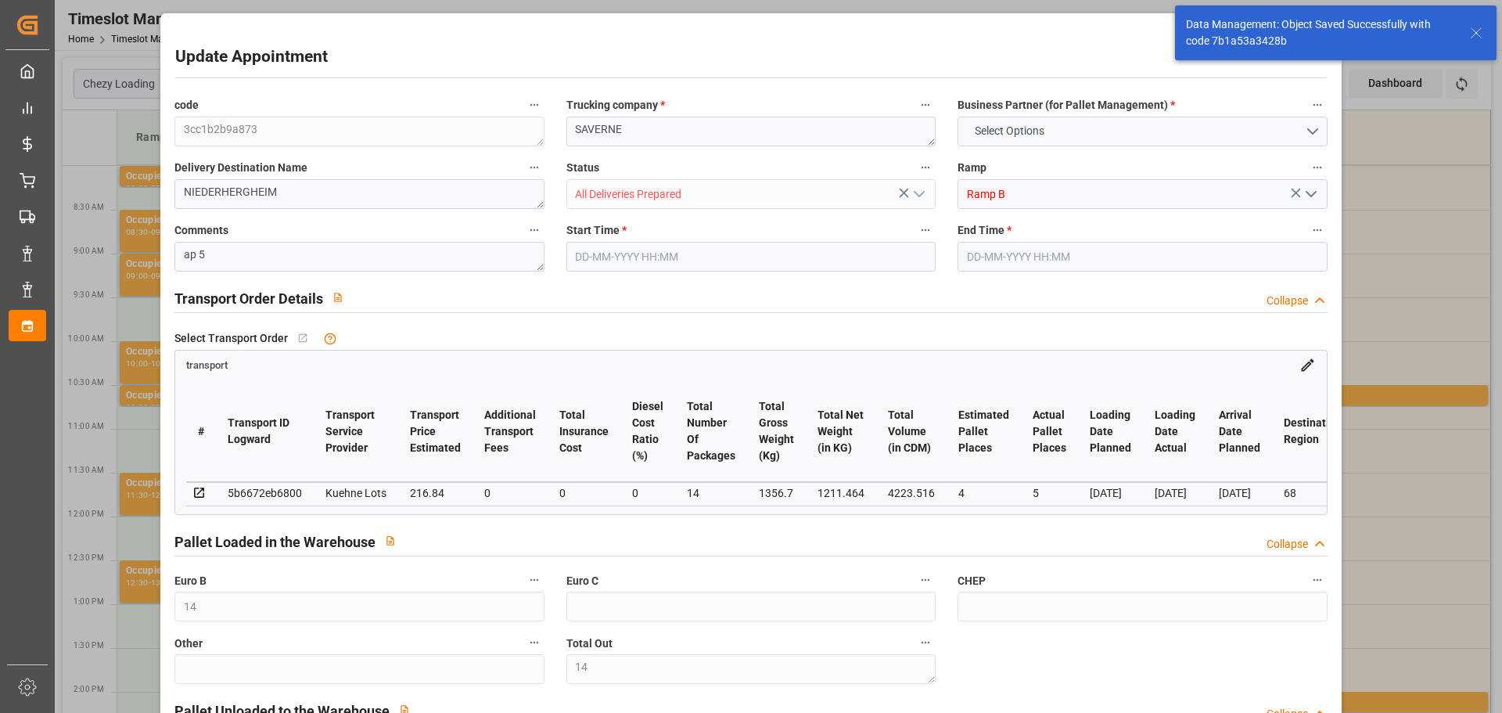
type input "[DATE] 08:45"
type input "[DATE] 09:00"
type input "[DATE] 13:39"
type input "[DATE] 11:23"
type input "[DATE]"
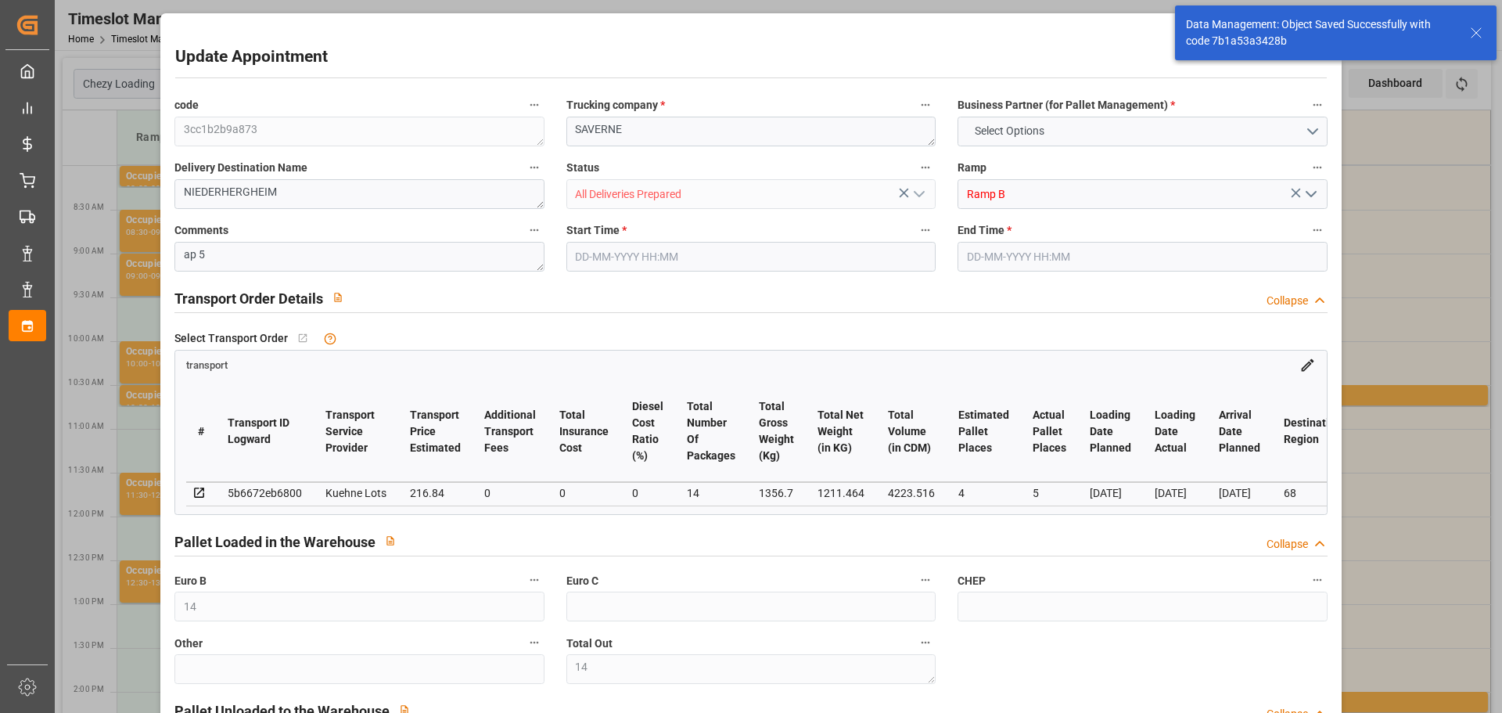
type input "[DATE]"
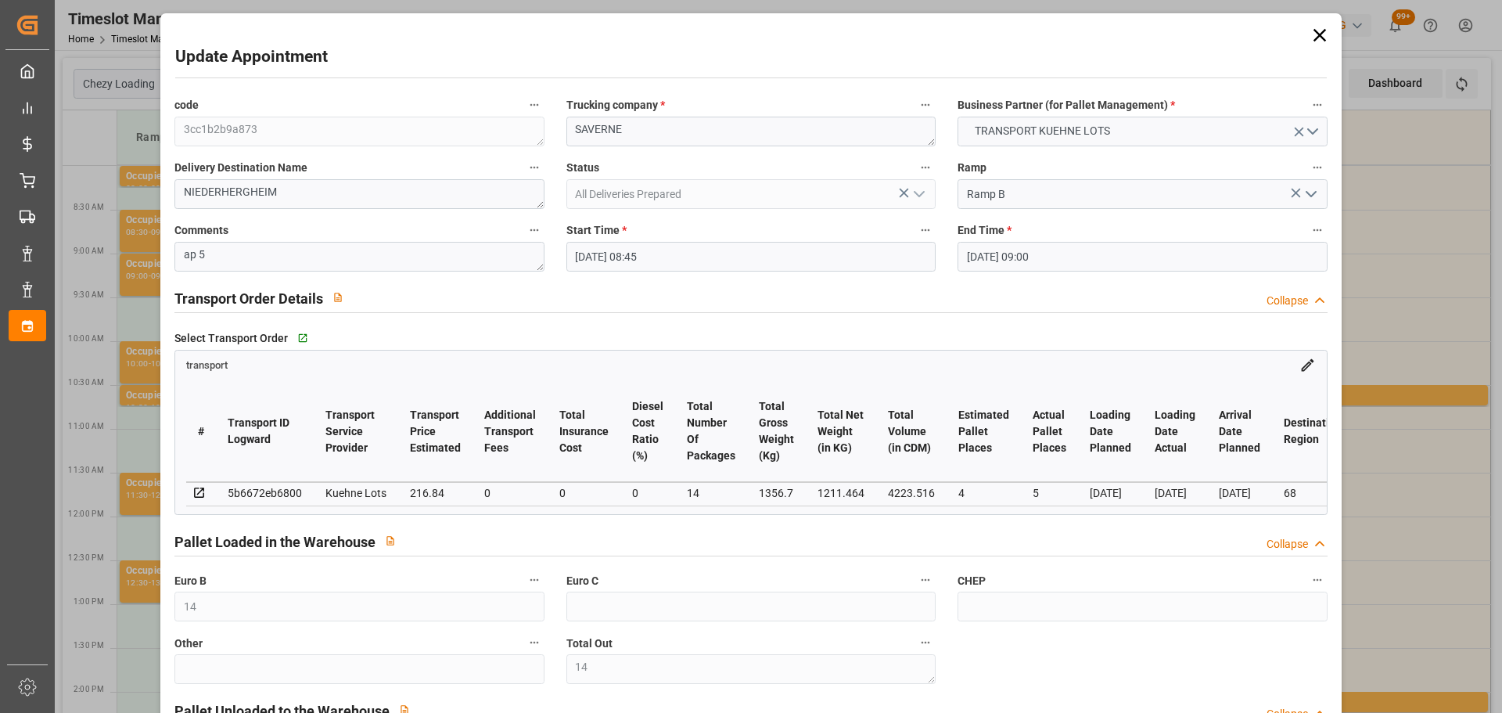
click at [625, 249] on input "[DATE] 08:45" at bounding box center [750, 257] width 369 height 30
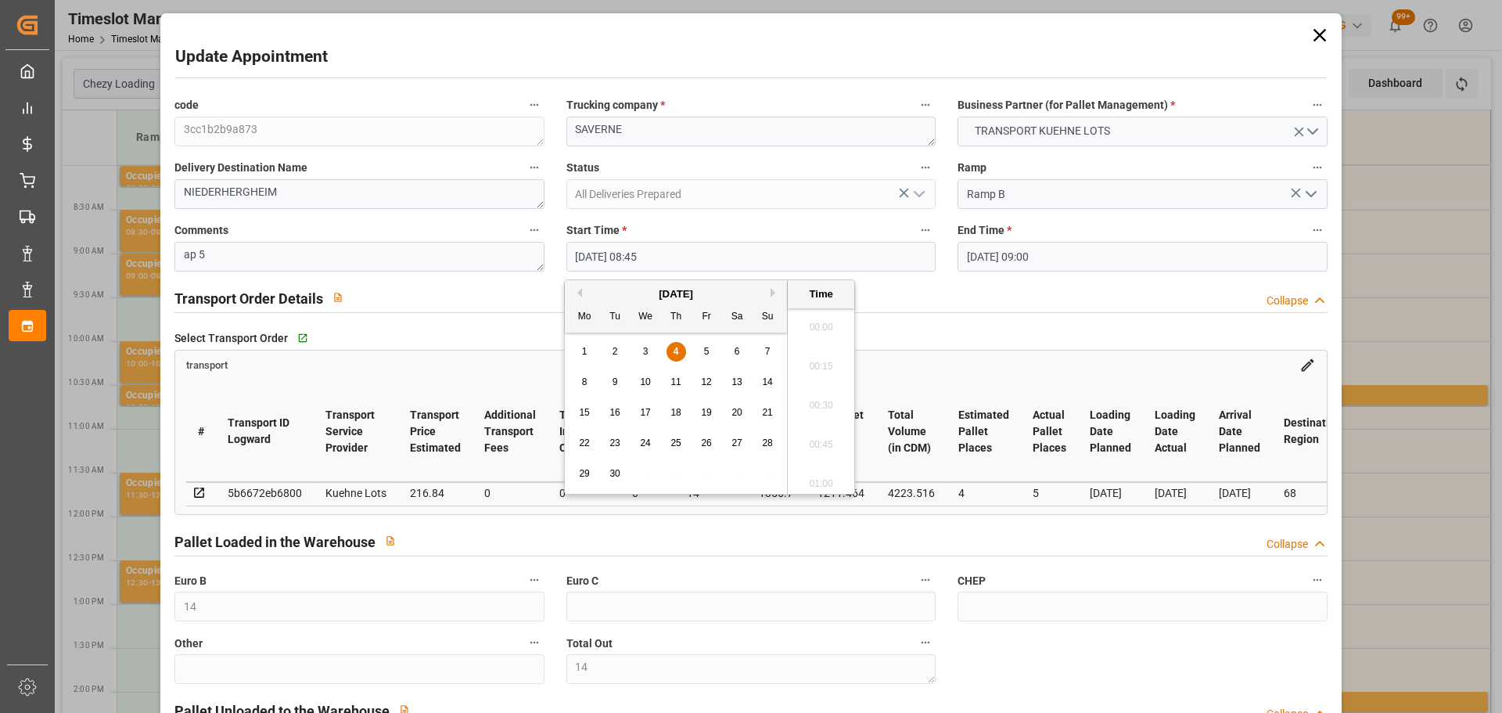
scroll to position [1296, 0]
click at [703, 351] on div "5" at bounding box center [707, 352] width 20 height 19
click at [832, 350] on li "15:30" at bounding box center [821, 361] width 67 height 39
type input "[DATE] 15:30"
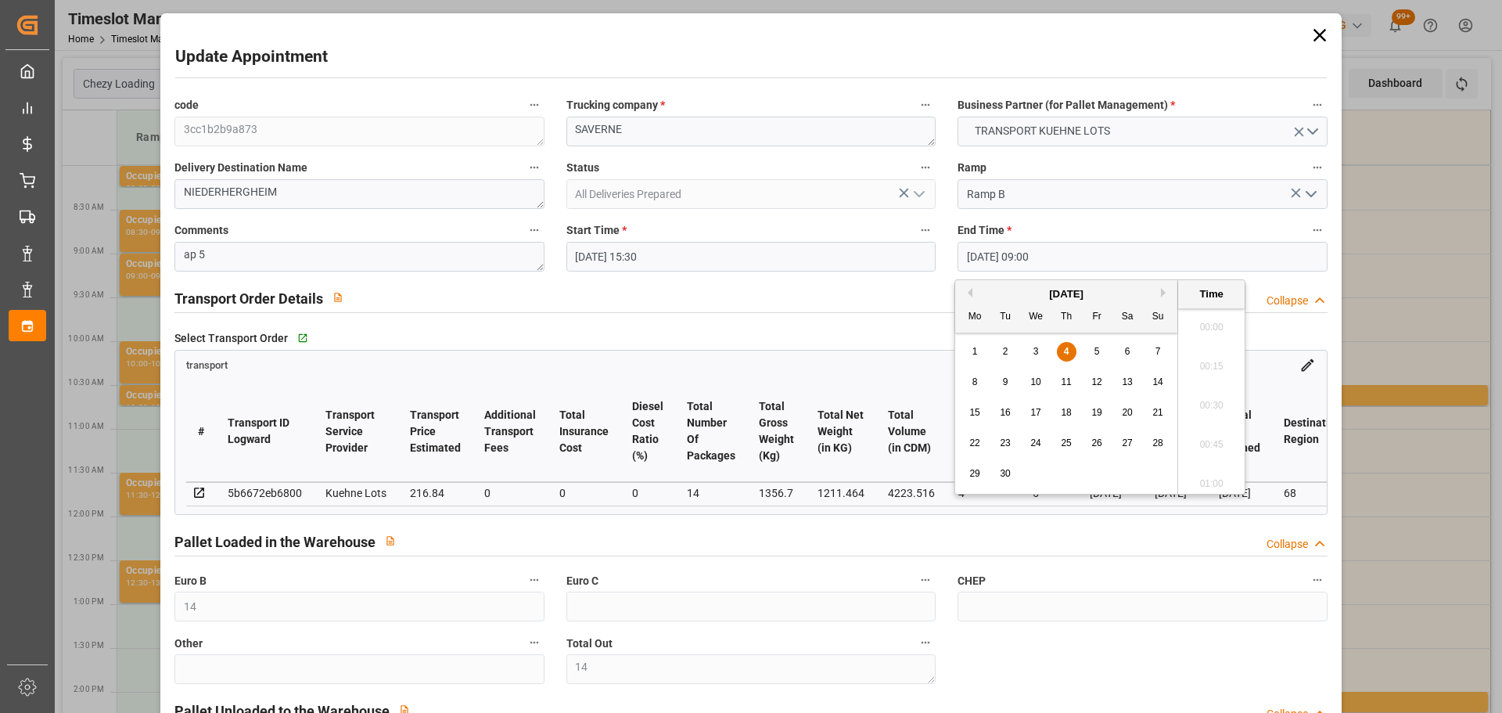
click at [992, 249] on input "[DATE] 09:00" at bounding box center [1142, 257] width 369 height 30
click at [1105, 342] on div "1 2 3 4 5 6 7" at bounding box center [1067, 351] width 214 height 31
click at [1091, 347] on div "5" at bounding box center [1098, 352] width 20 height 19
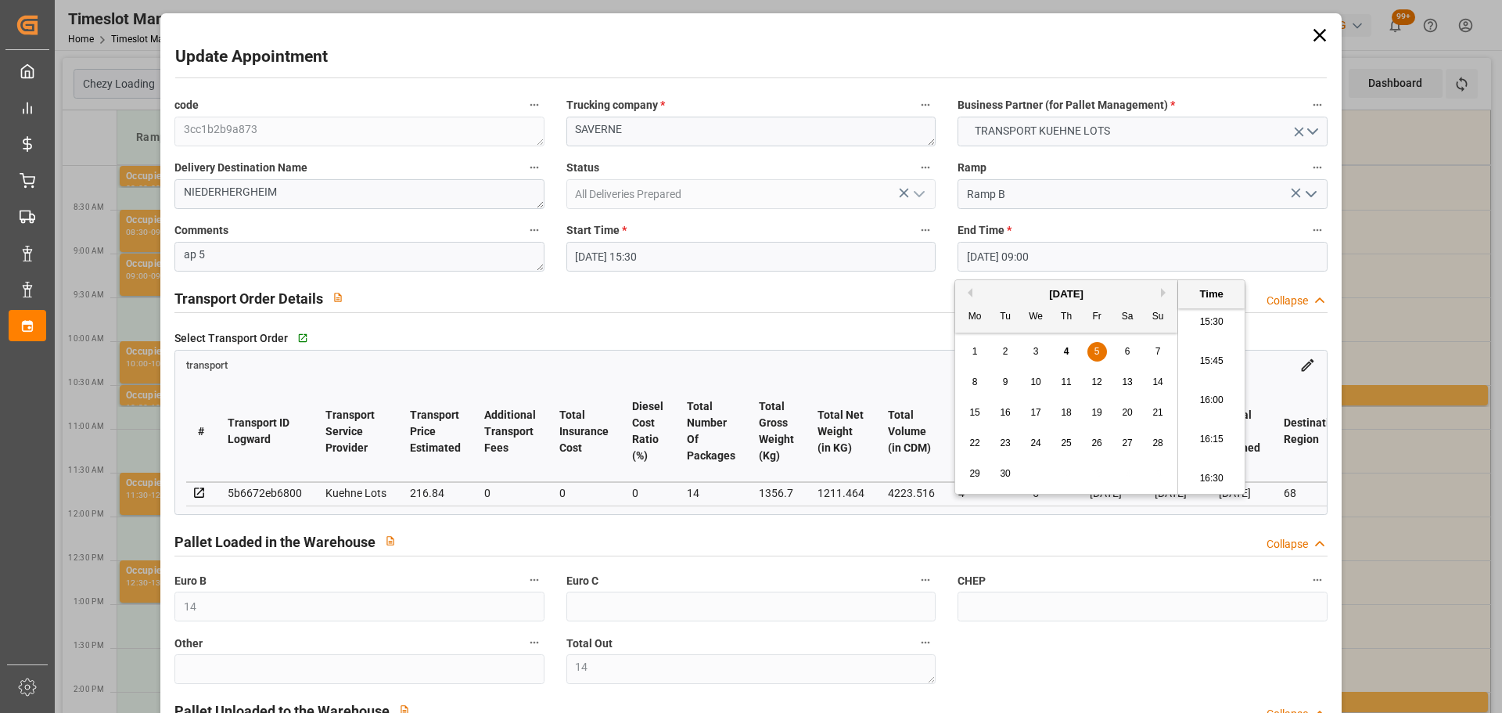
click at [1211, 354] on li "15:45" at bounding box center [1211, 361] width 67 height 39
type input "[DATE] 15:45"
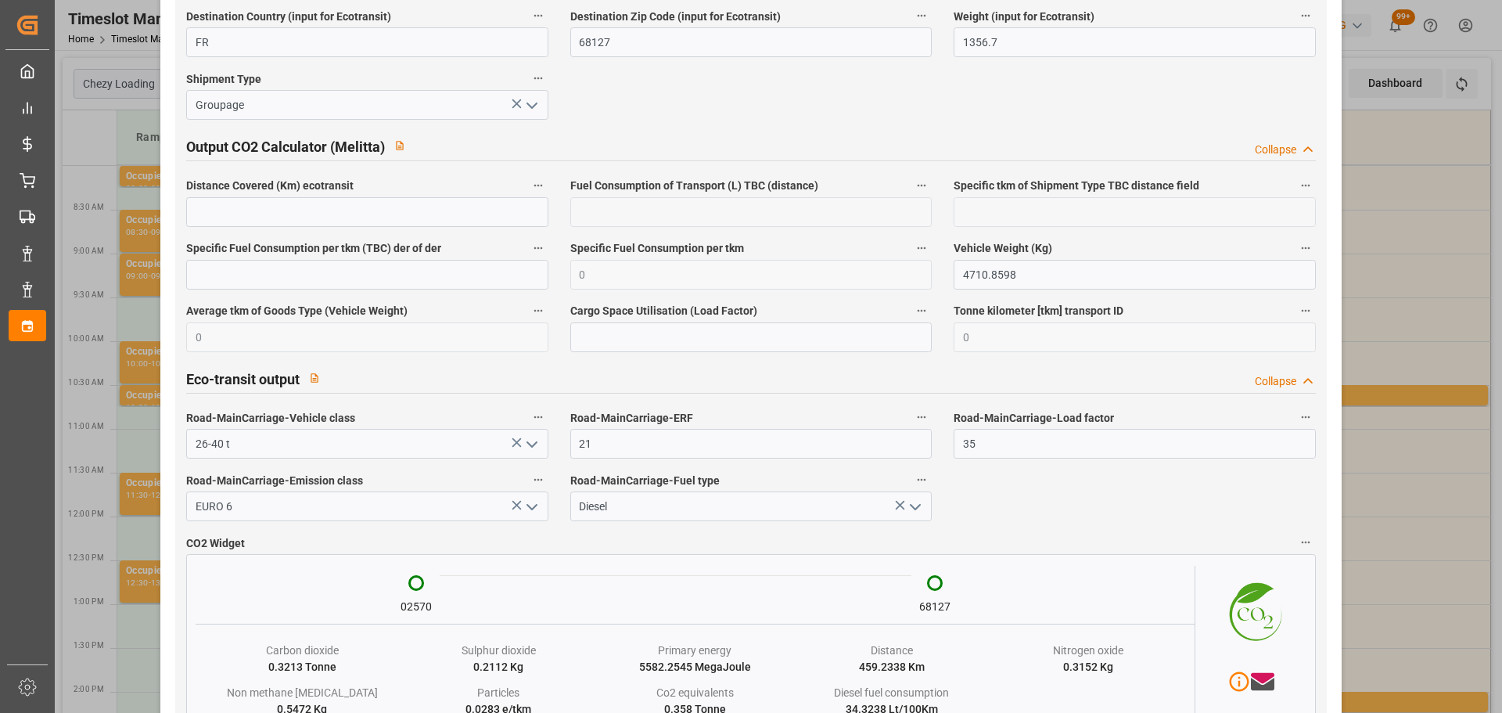
scroll to position [2659, 0]
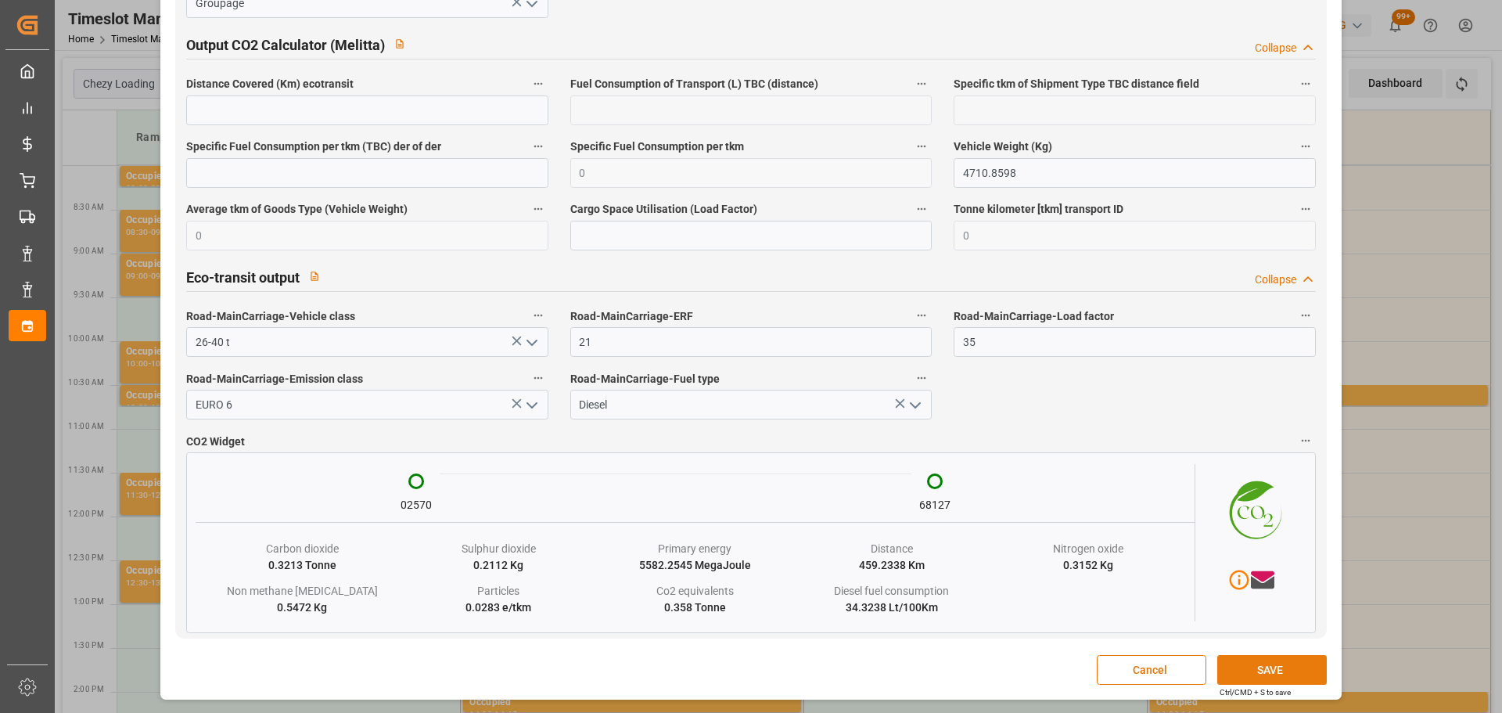
click at [1227, 660] on button "SAVE" at bounding box center [1272, 670] width 110 height 30
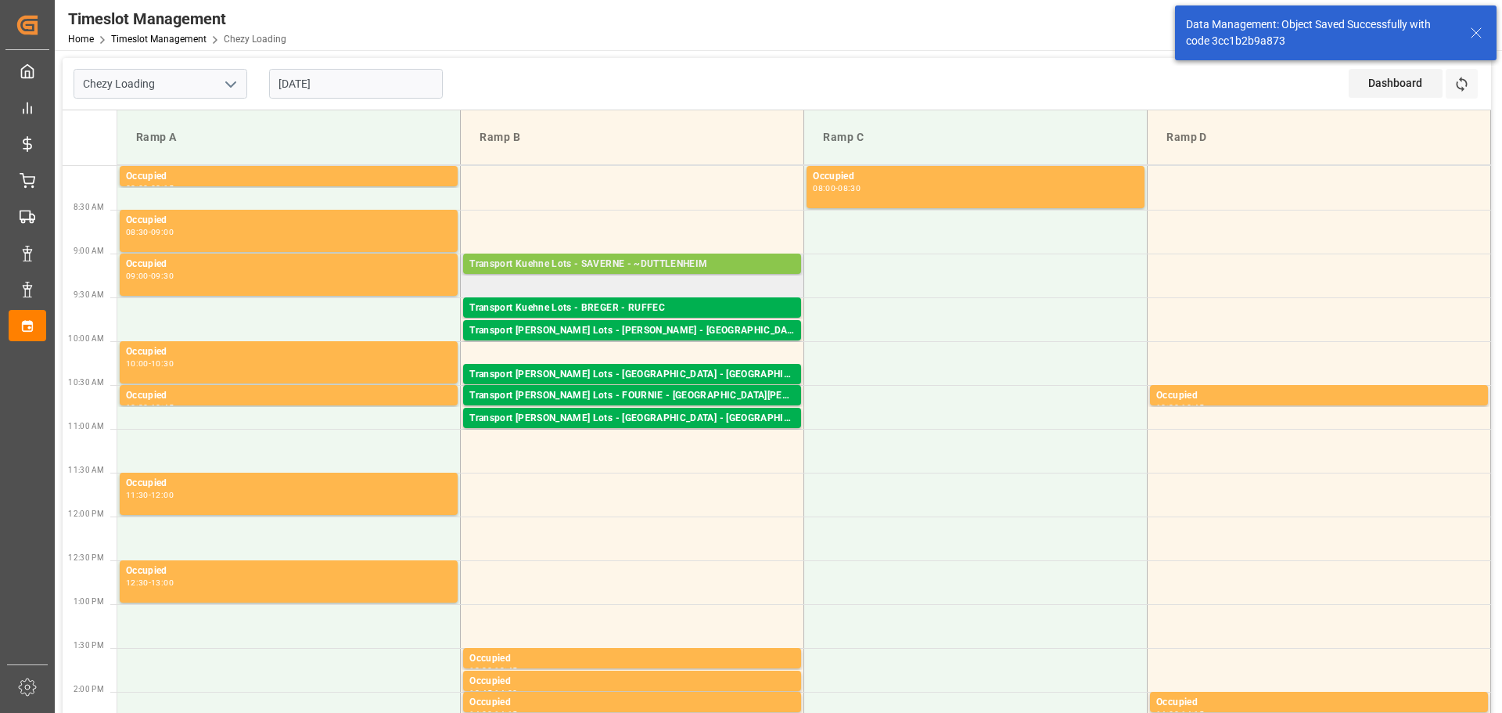
click at [649, 257] on div "Transport Kuehne Lots - SAVERNE - ~DUTTLENHEIM" at bounding box center [631, 265] width 325 height 16
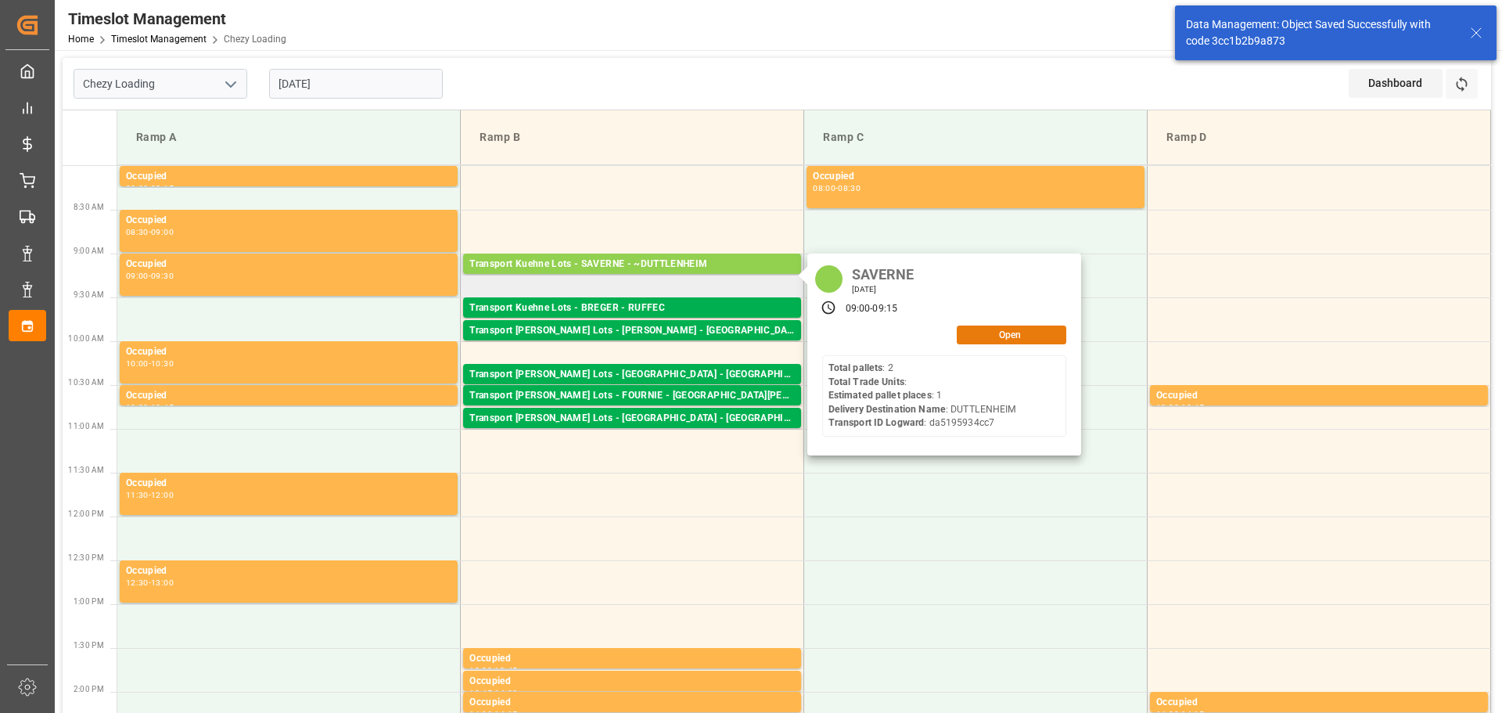
click at [1003, 327] on button "Open" at bounding box center [1012, 334] width 110 height 19
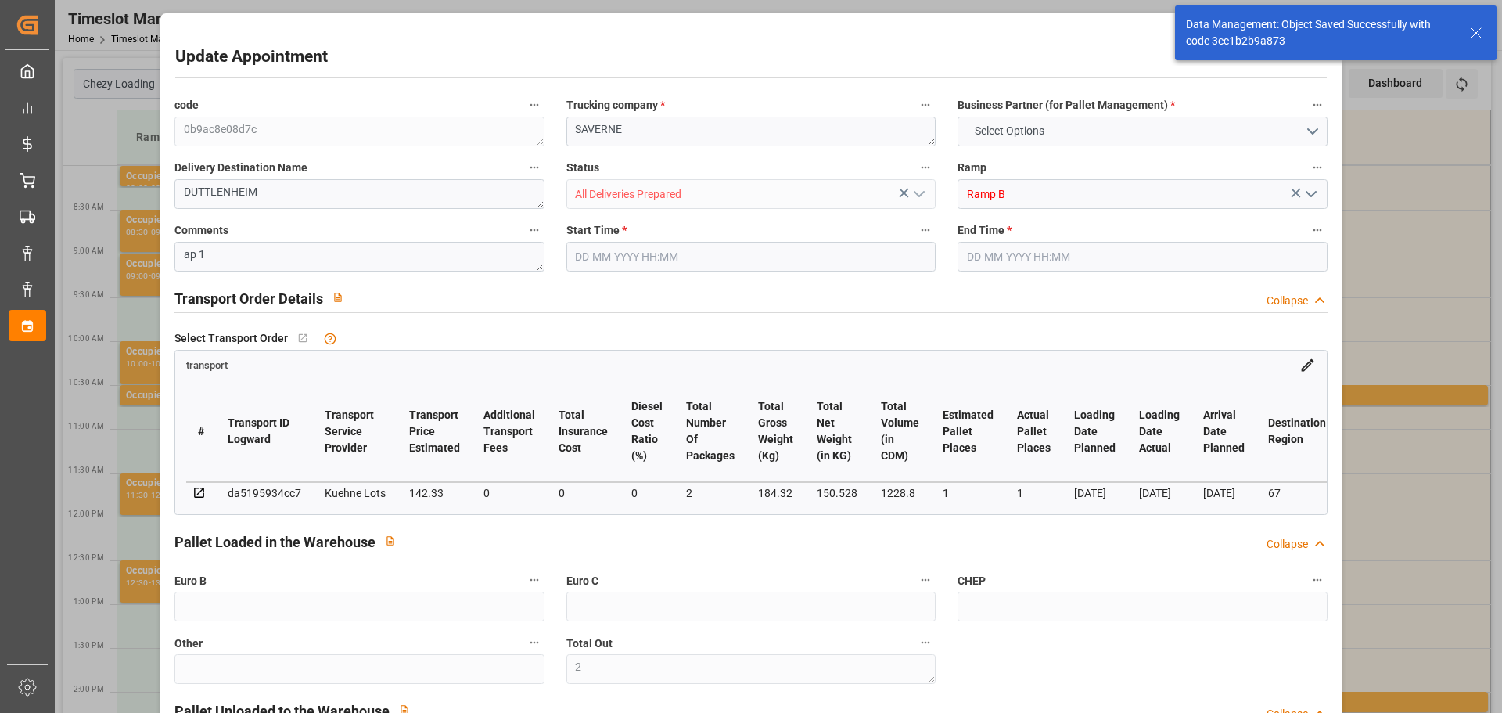
type input "2"
type input "1"
type input "142.33"
type input "0"
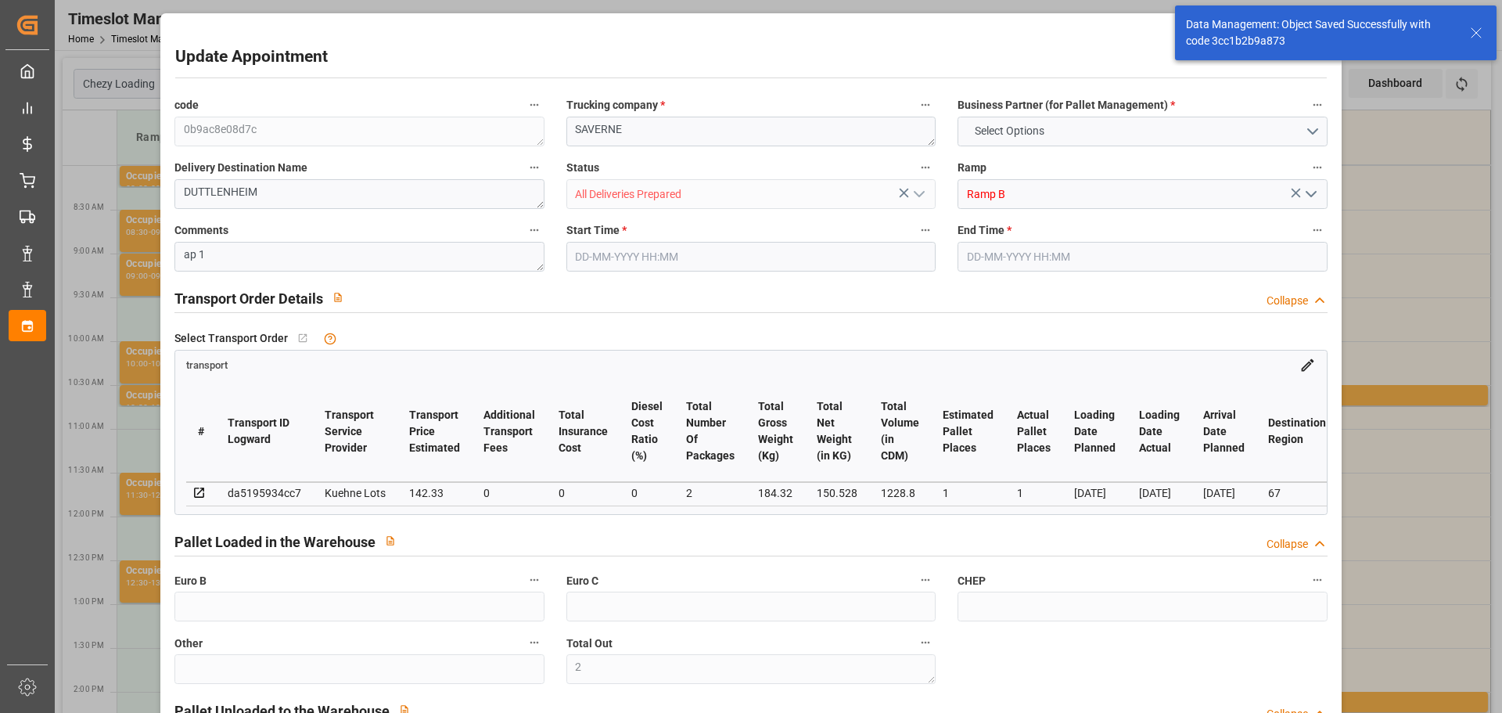
type input "0"
type input "142.33"
type input "0"
type input "2"
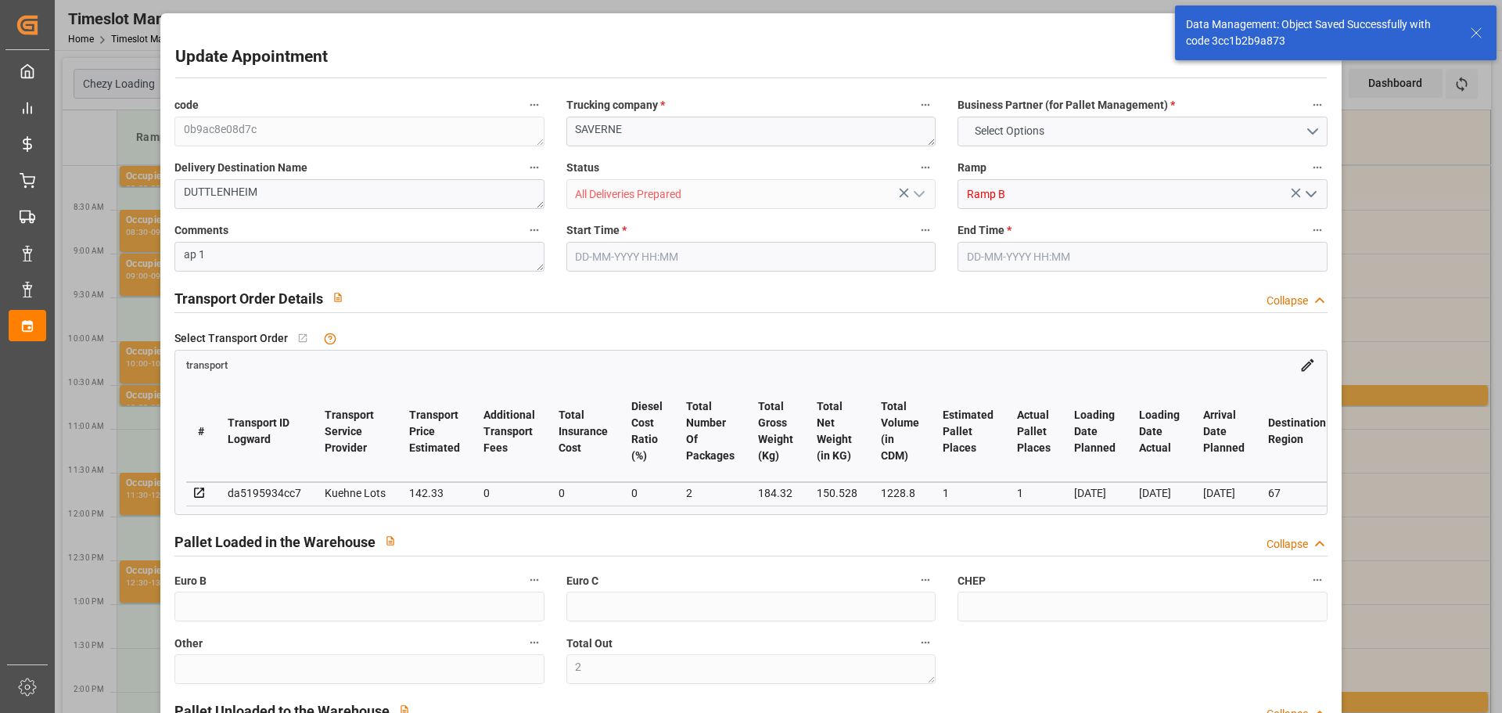
type input "150.528"
type input "238"
type input "1228.8"
type input "67"
type input "2"
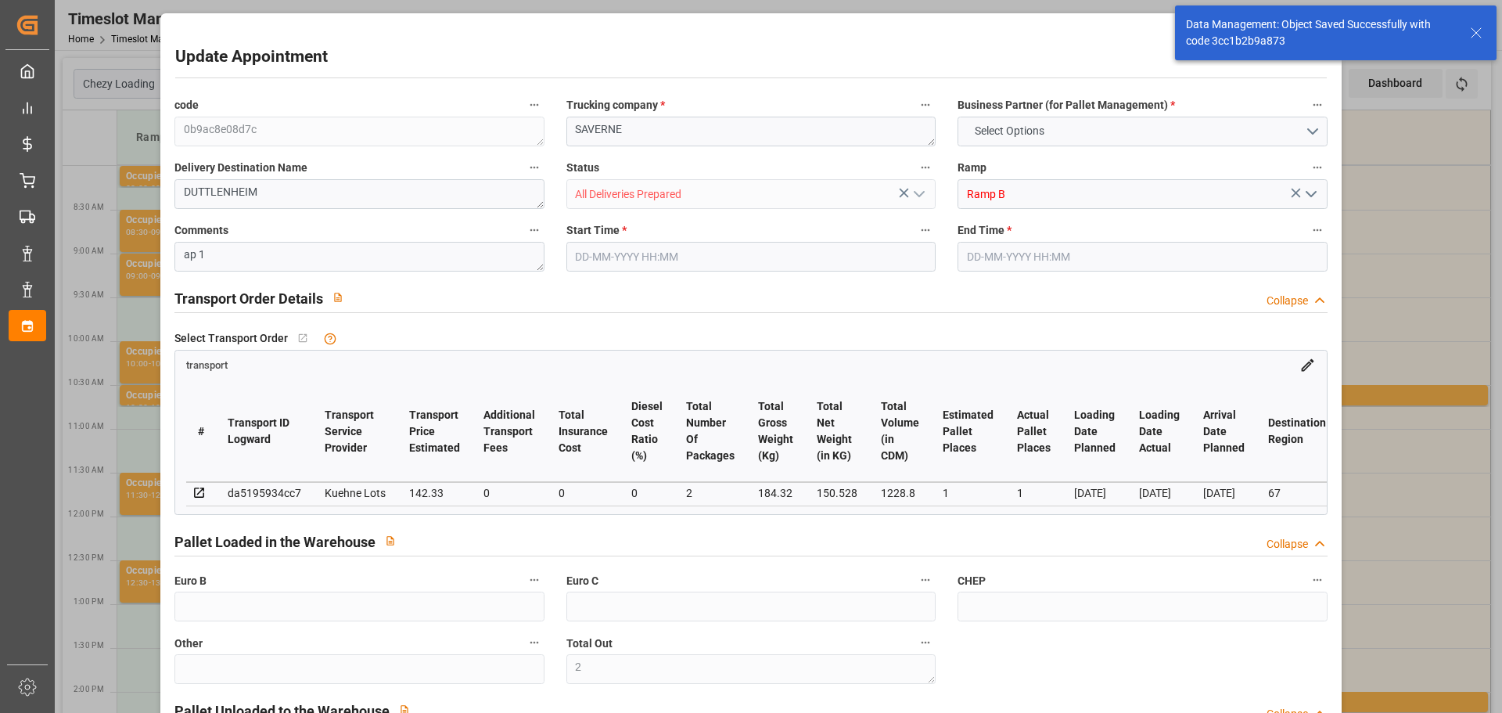
type input "0"
type input "2"
type input "101"
type input "184.32"
type input "0"
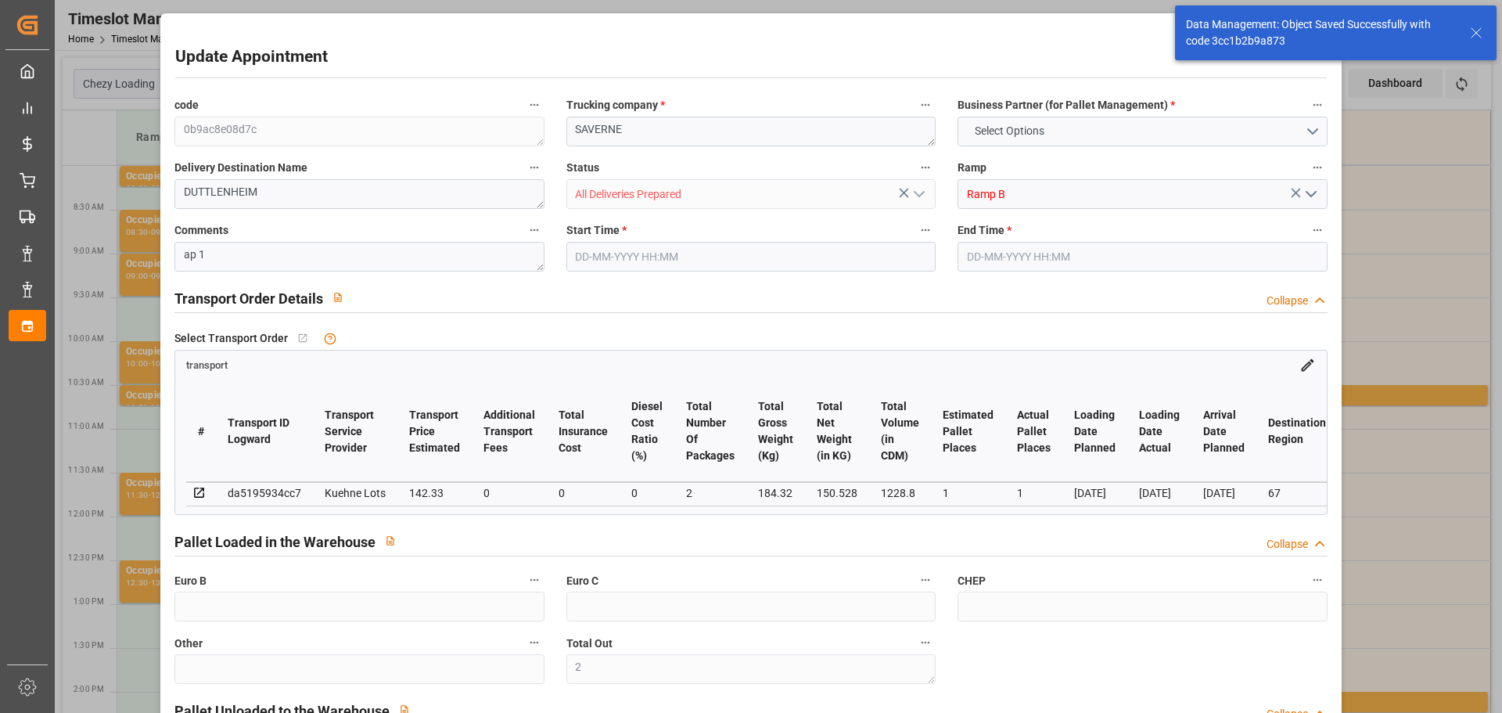
type input "4710.8598"
type input "0"
type input "21"
type input "35"
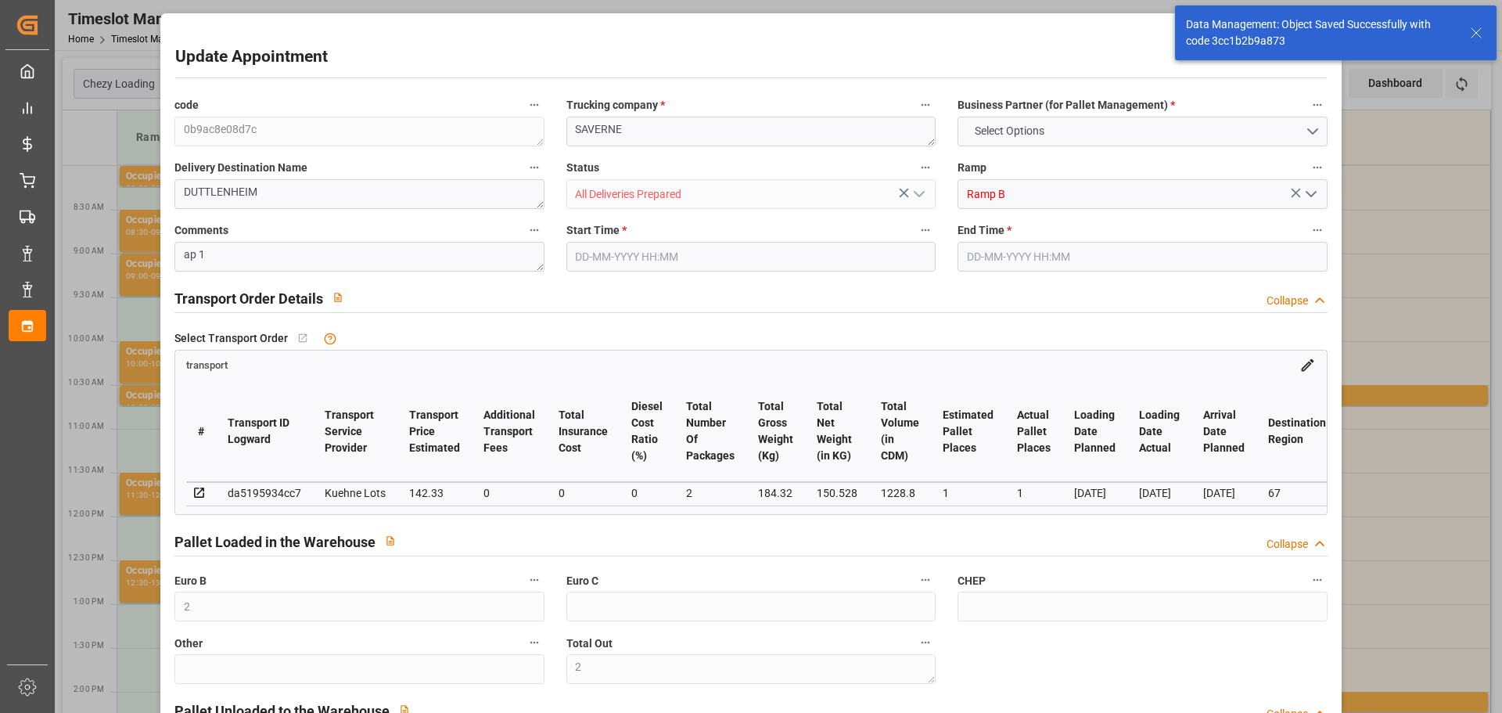
type input "[DATE] 09:00"
type input "[DATE] 09:15"
type input "[DATE] 12:09"
type input "[DATE] 11:24"
type input "[DATE]"
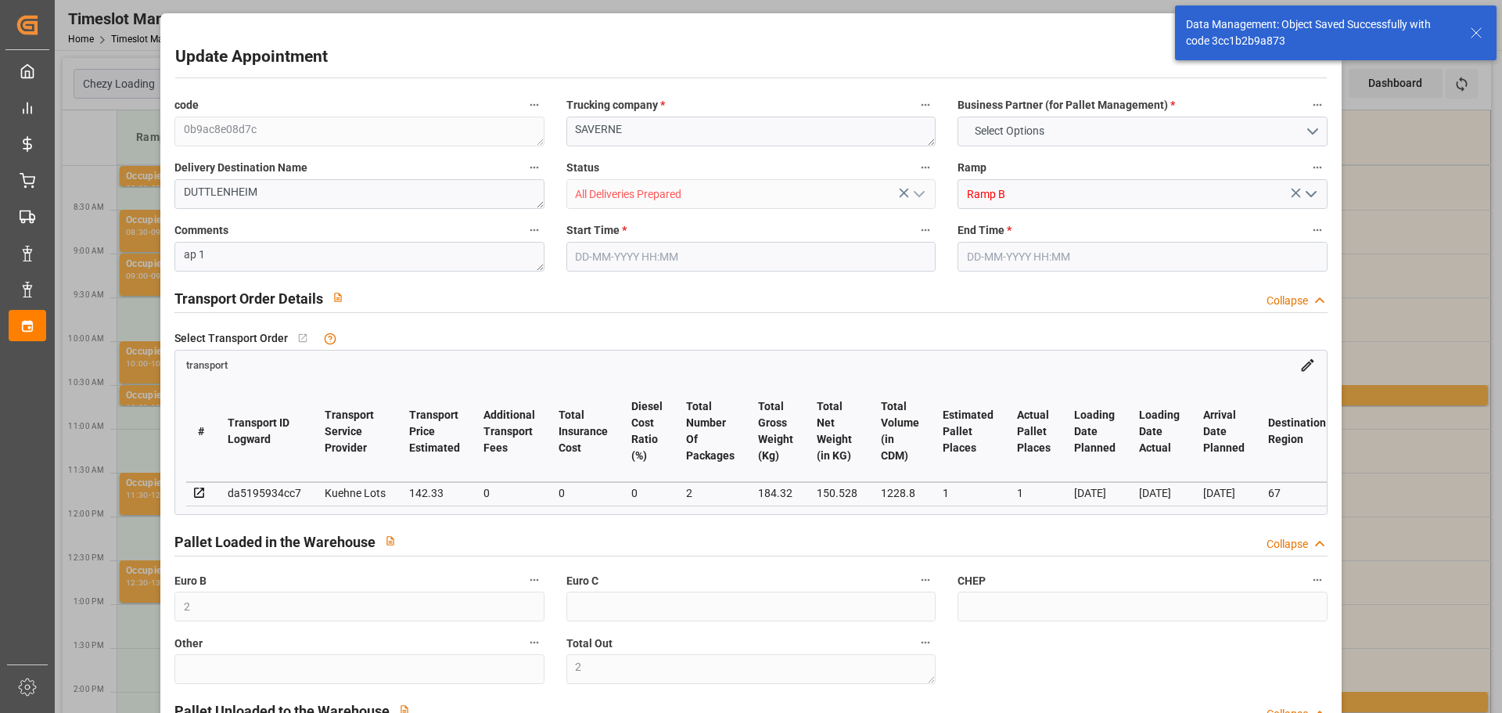
type input "[DATE]"
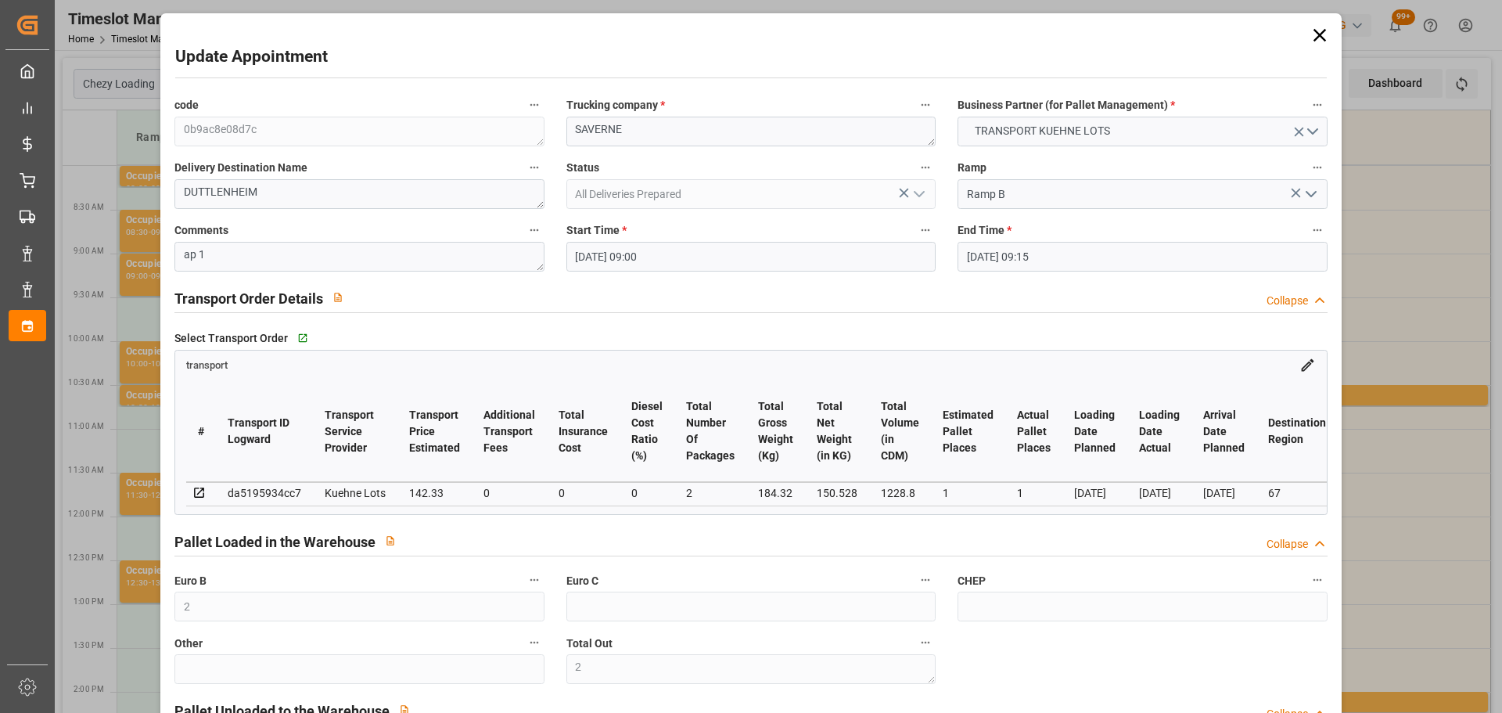
drag, startPoint x: 616, startPoint y: 257, endPoint x: 660, endPoint y: 271, distance: 46.5
click at [617, 257] on input "[DATE] 09:00" at bounding box center [750, 257] width 369 height 30
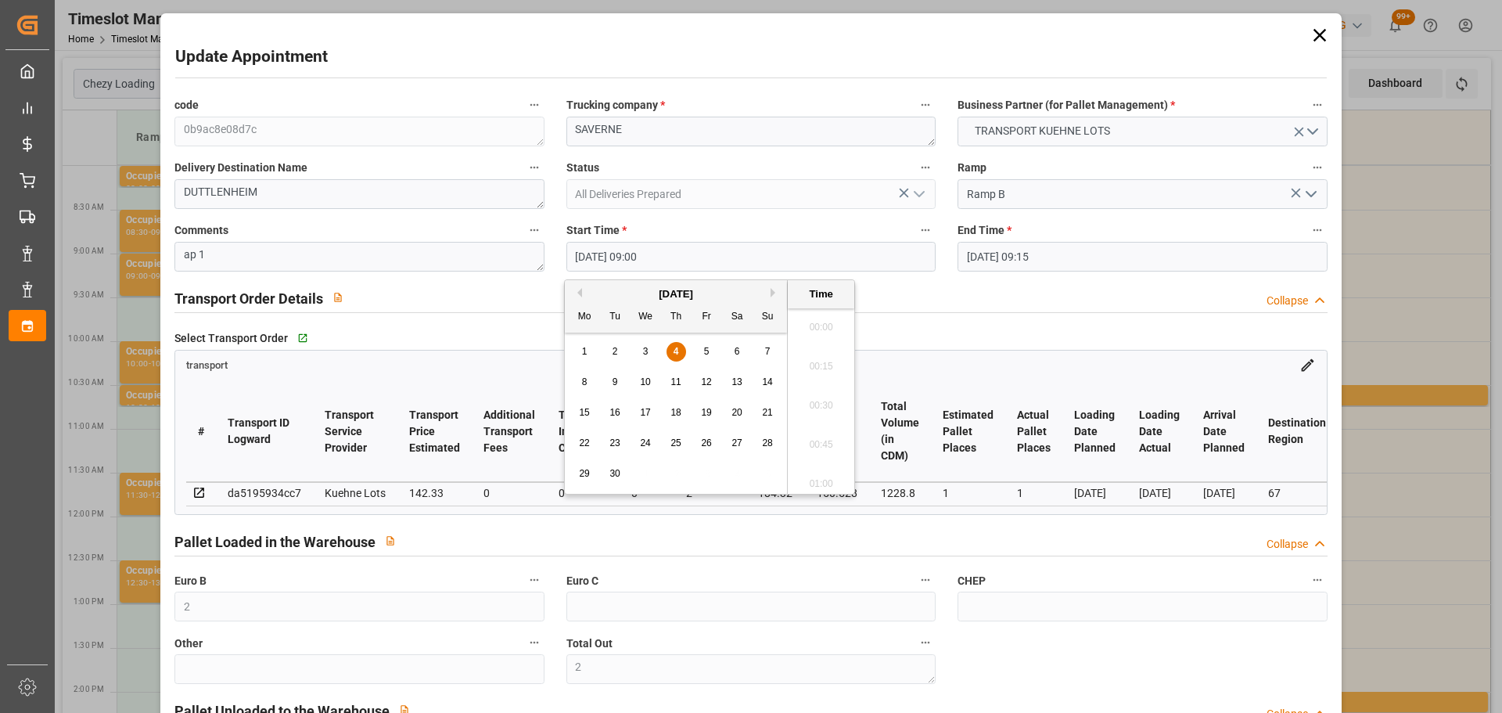
scroll to position [1336, 0]
click at [704, 343] on div "5" at bounding box center [707, 352] width 20 height 19
click at [822, 350] on li "15:45" at bounding box center [821, 361] width 67 height 39
type input "[DATE] 15:45"
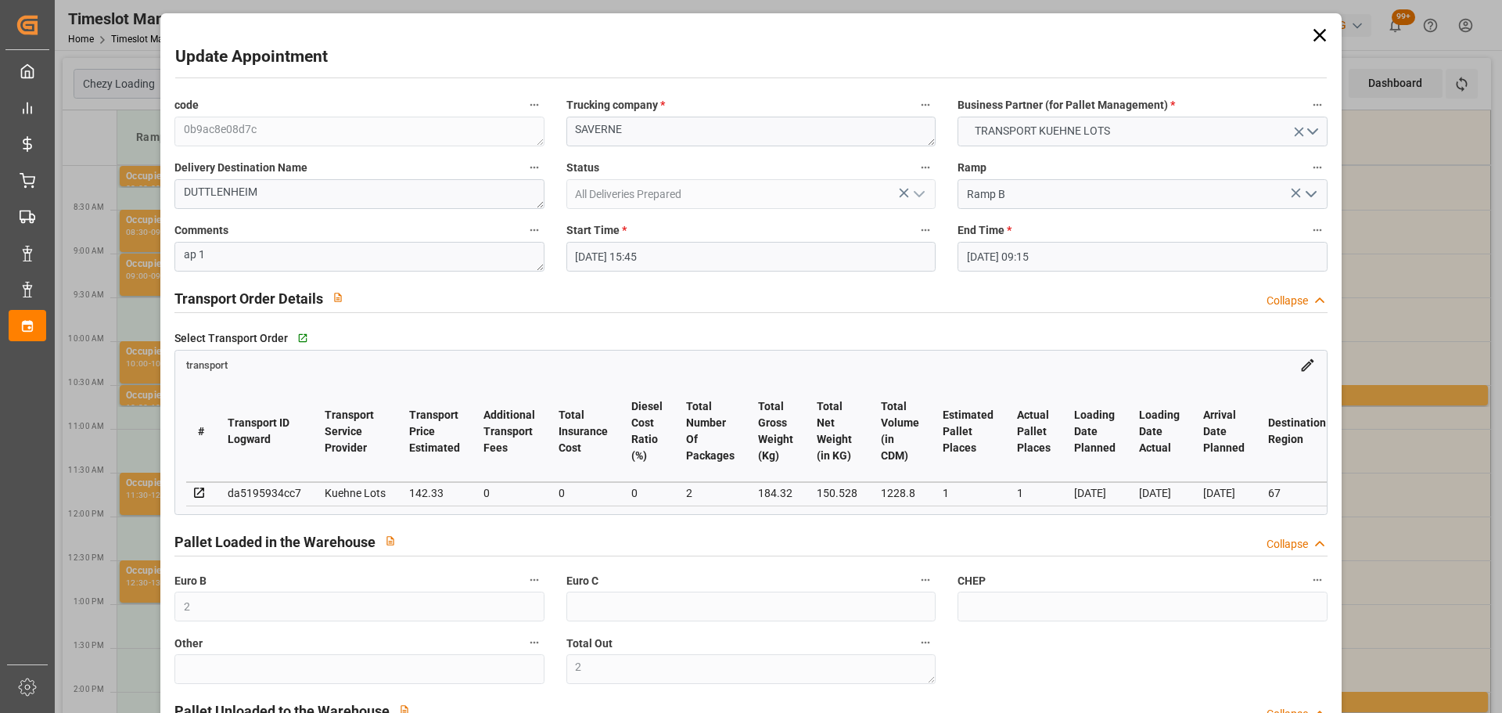
click at [1022, 262] on input "[DATE] 09:15" at bounding box center [1142, 257] width 369 height 30
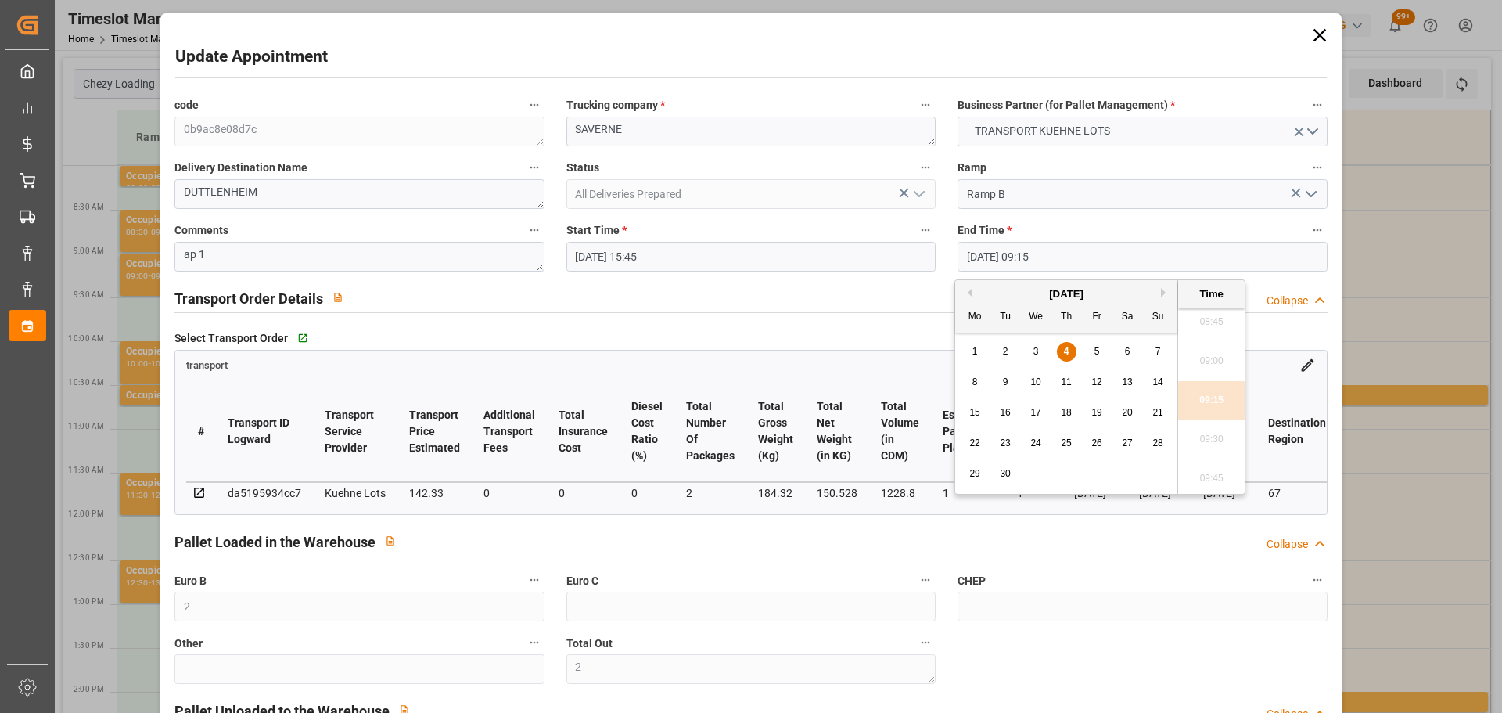
drag, startPoint x: 1092, startPoint y: 344, endPoint x: 1150, endPoint y: 369, distance: 62.8
click at [1092, 345] on div "5" at bounding box center [1098, 352] width 20 height 19
click at [1221, 350] on li "16:00" at bounding box center [1211, 361] width 67 height 39
type input "[DATE] 16:00"
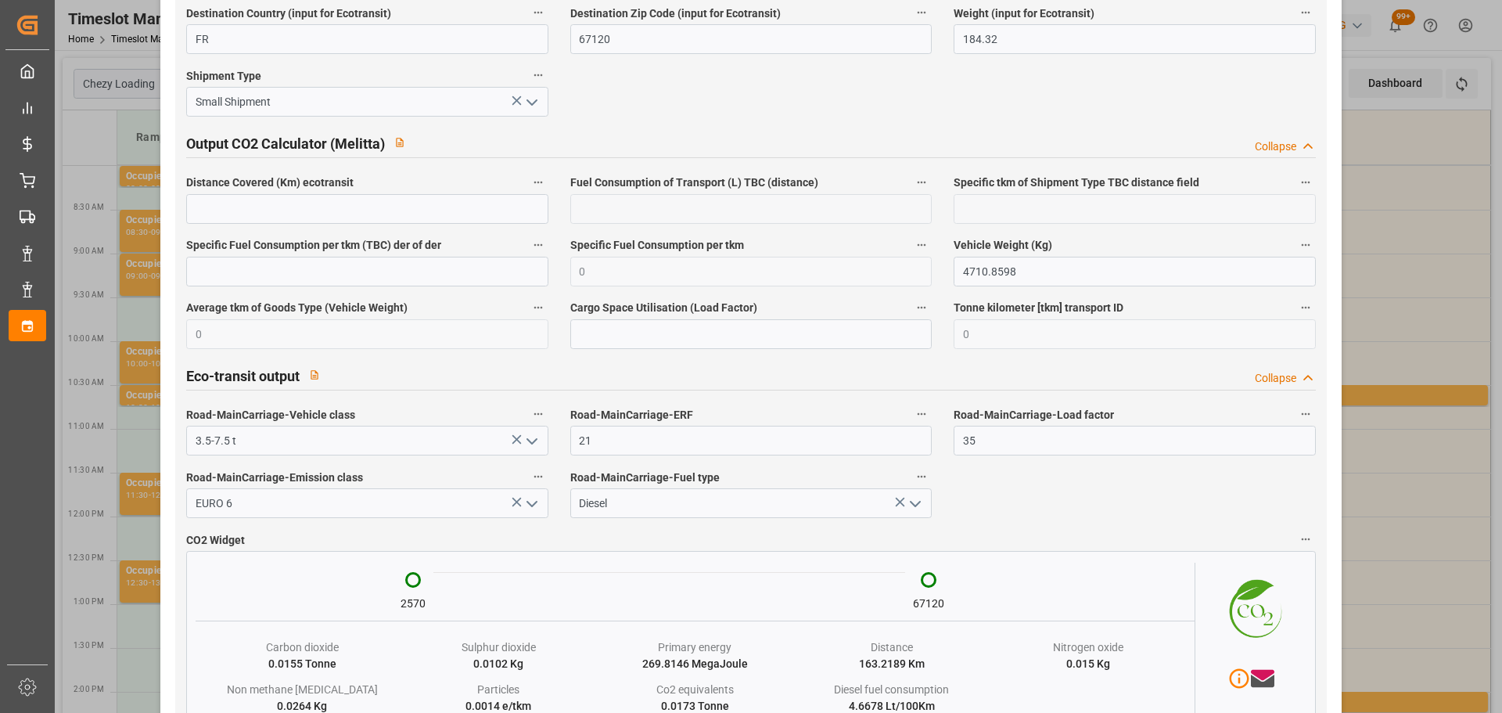
scroll to position [2635, 0]
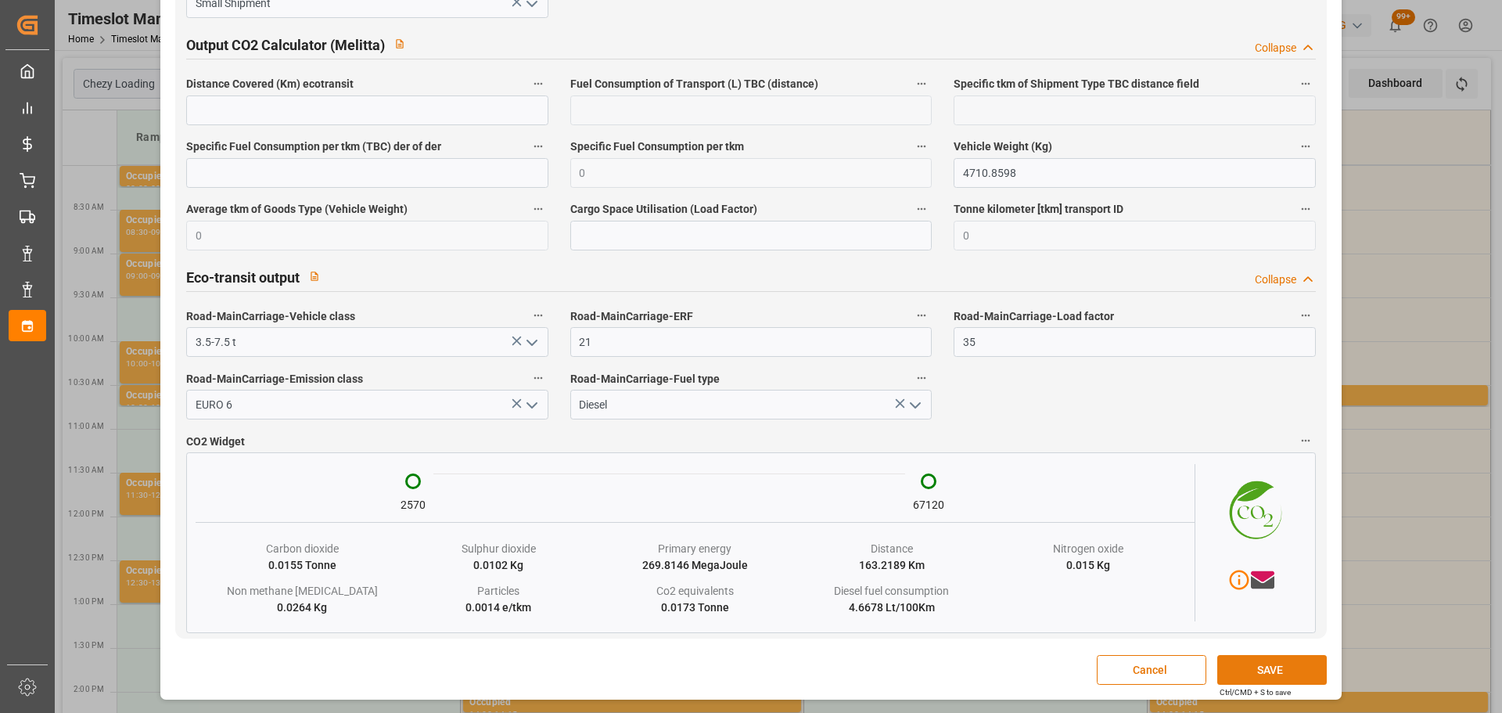
click at [1279, 667] on button "SAVE" at bounding box center [1272, 670] width 110 height 30
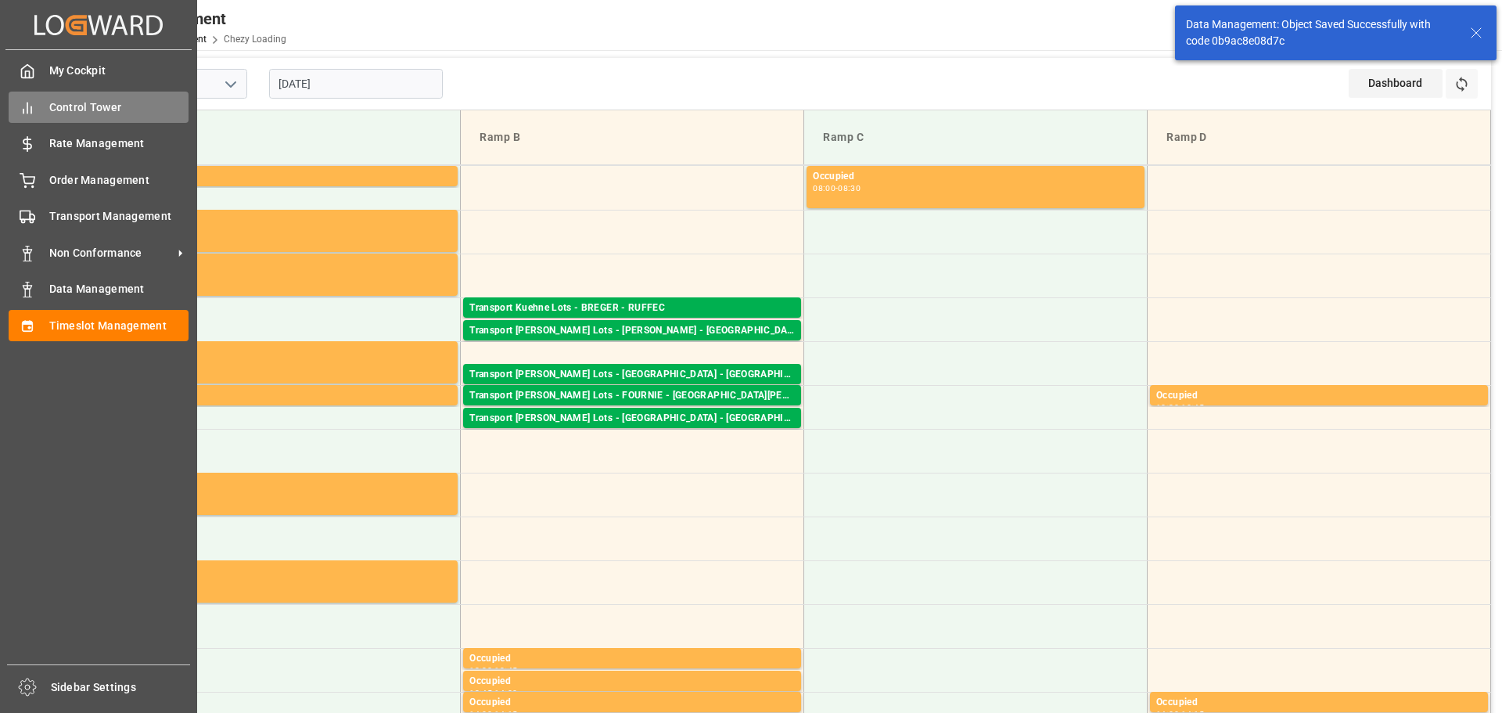
click at [56, 105] on span "Control Tower" at bounding box center [119, 107] width 140 height 16
